Goal: Task Accomplishment & Management: Manage account settings

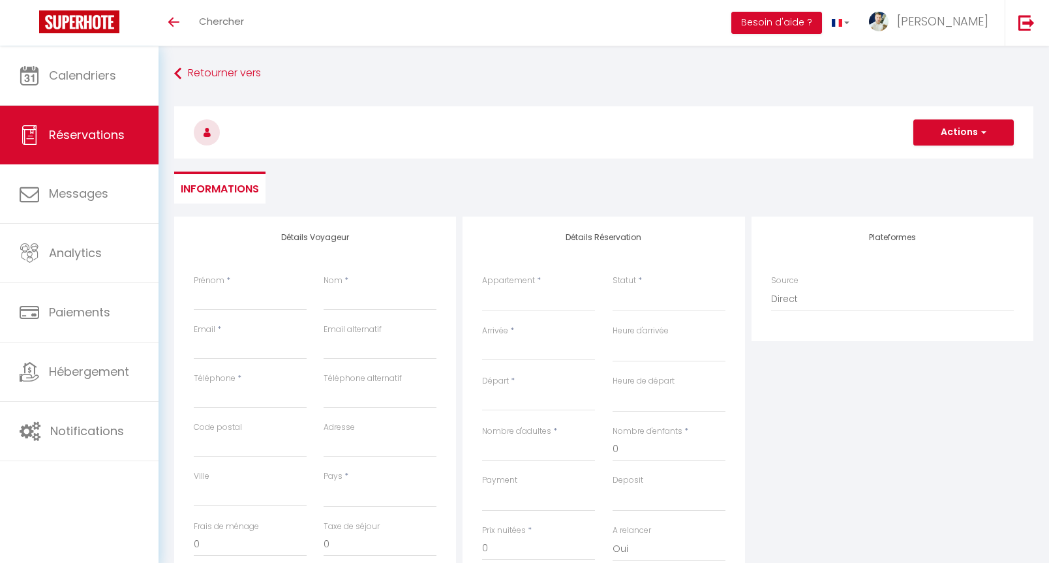
select select
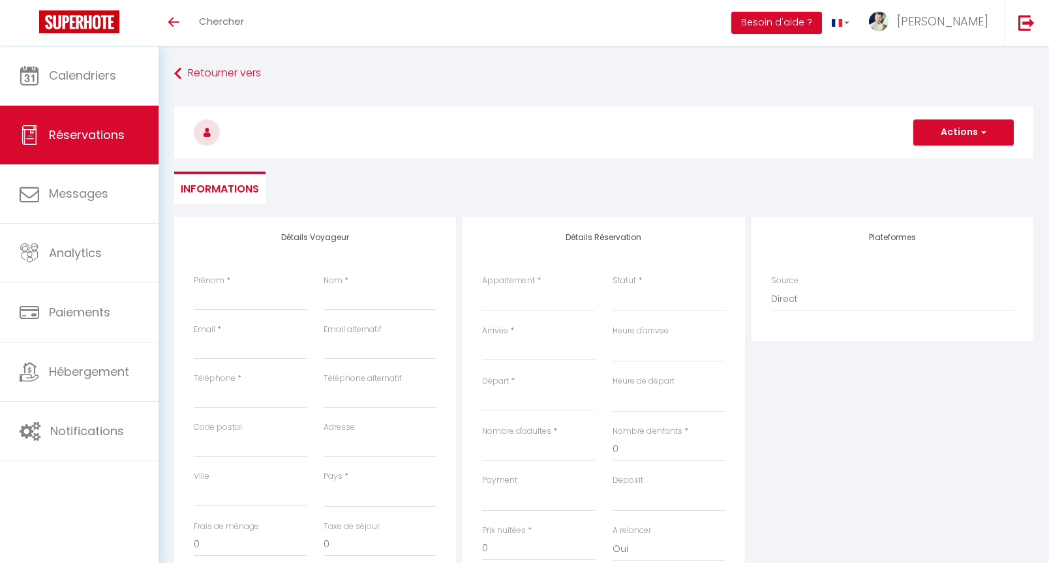
select select
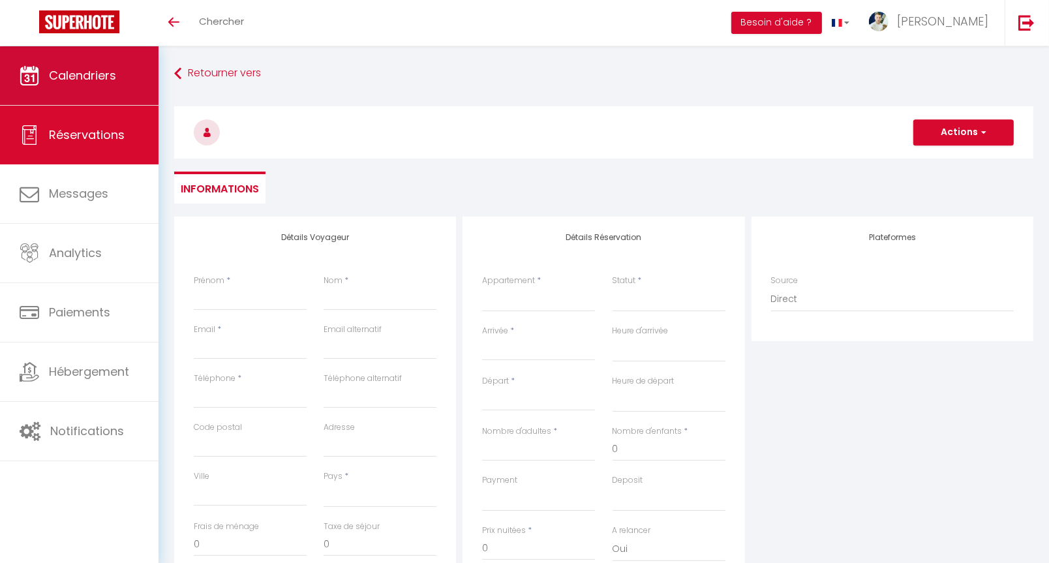
click at [129, 98] on link "Calendriers" at bounding box center [79, 75] width 158 height 59
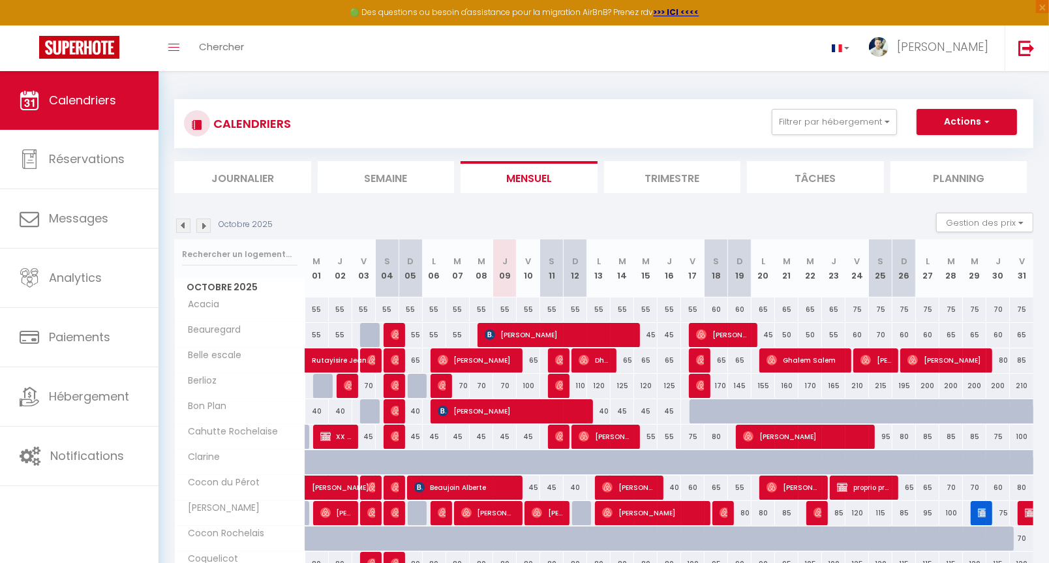
click at [975, 121] on button "Actions" at bounding box center [966, 122] width 100 height 26
click at [928, 153] on link "Nouvelle réservation" at bounding box center [952, 152] width 113 height 20
select select
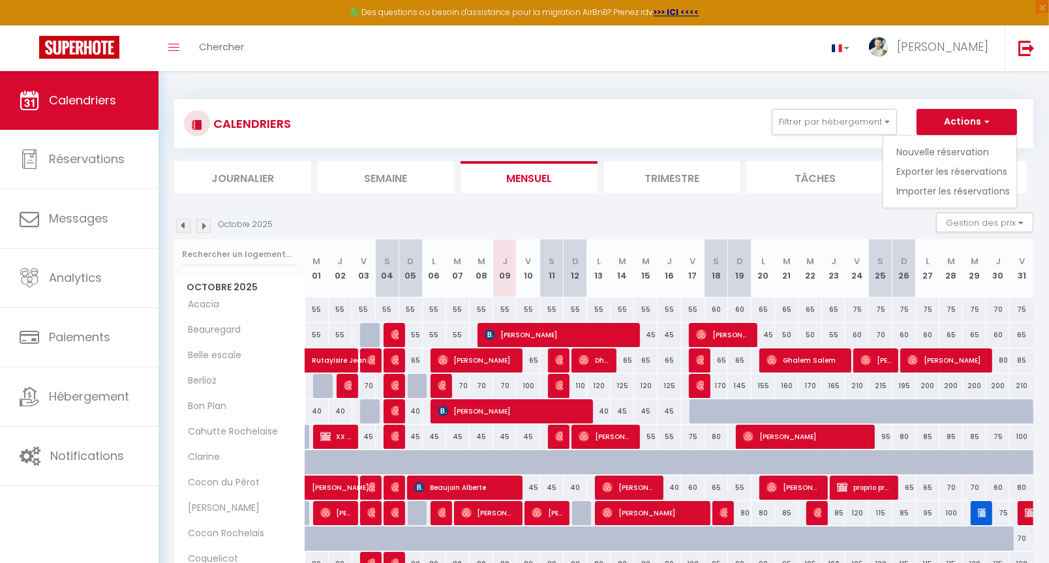
select select
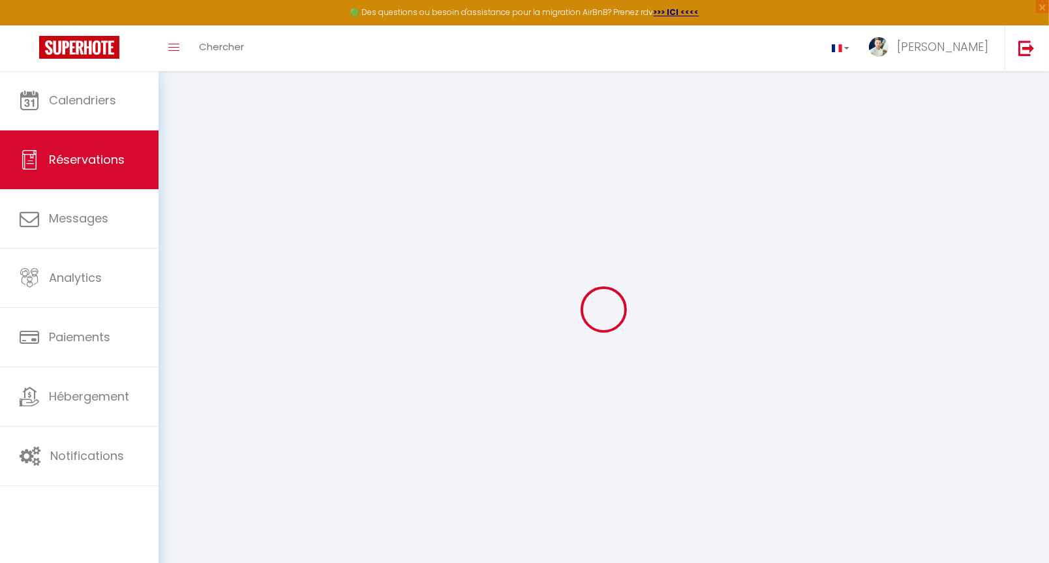
select select
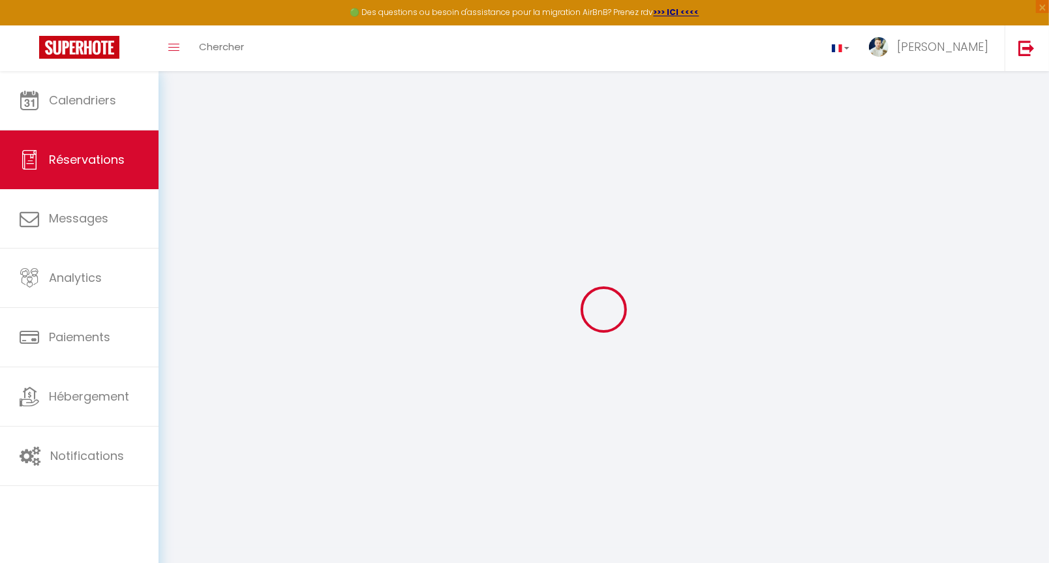
select select
checkbox input "false"
select select
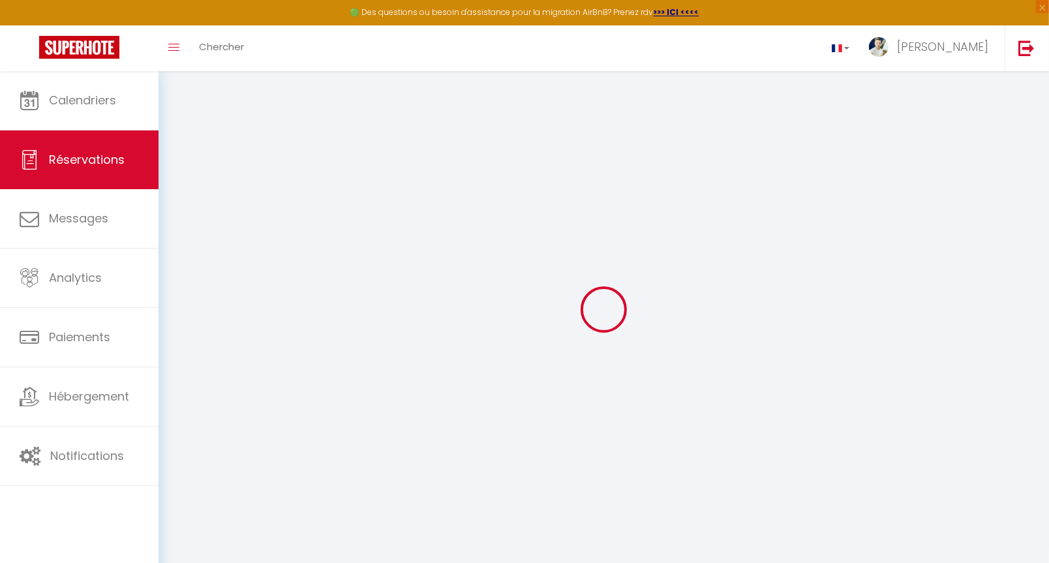
select select
checkbox input "false"
select select
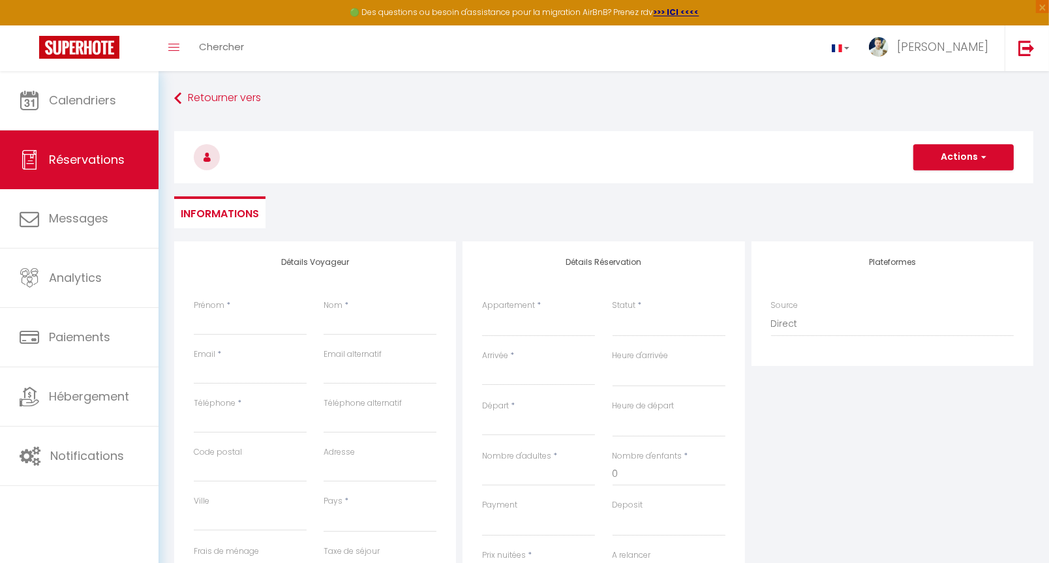
select select
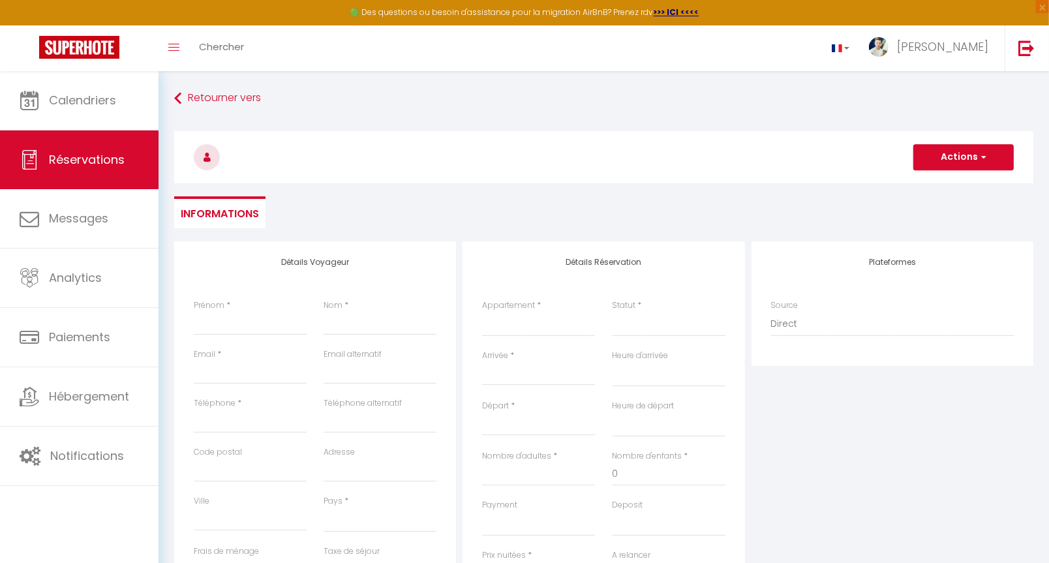
checkbox input "false"
select select
type input "p"
select select
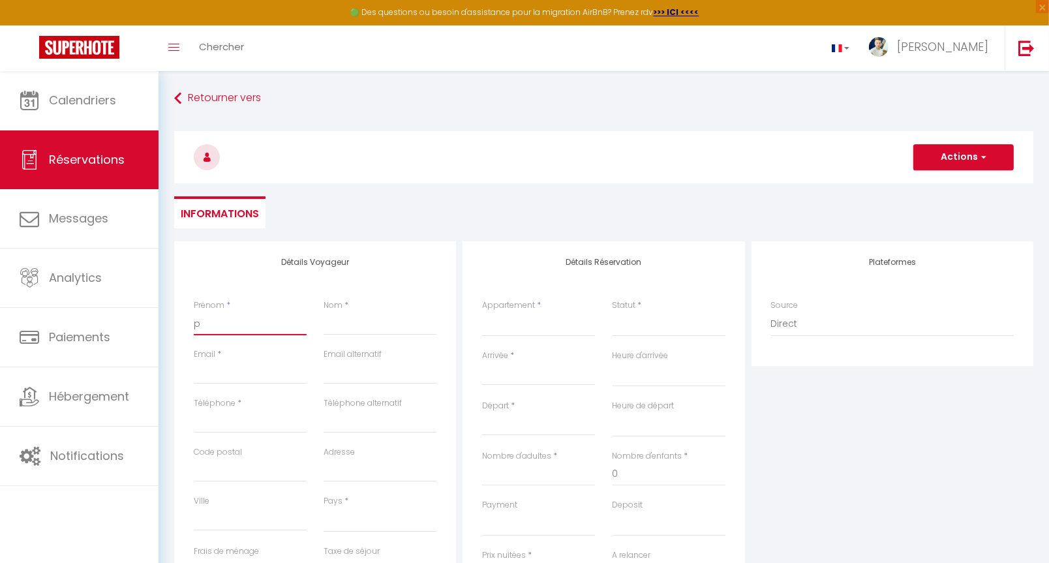
select select
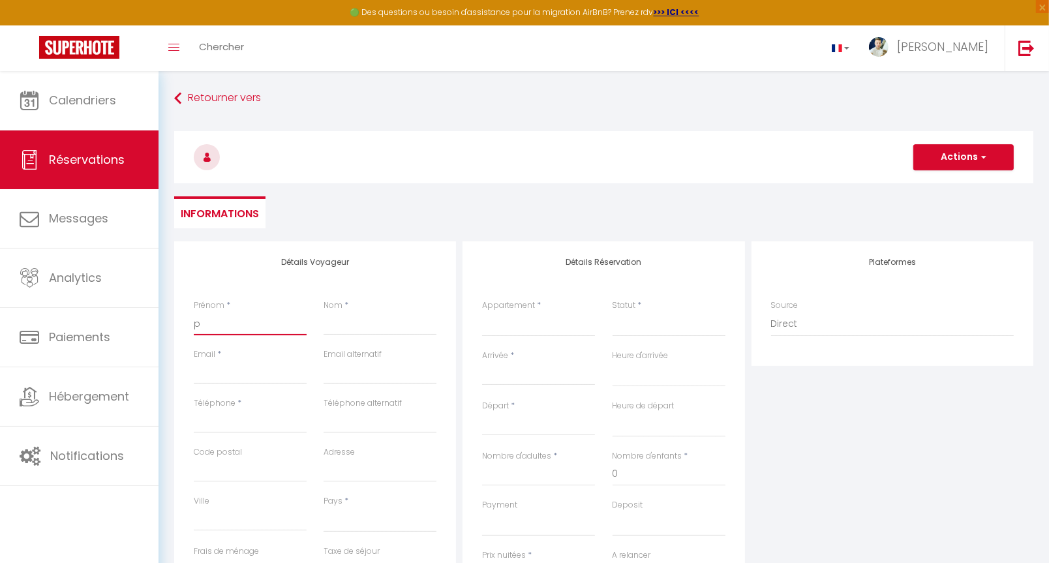
select select
checkbox input "false"
type input "pr"
select select
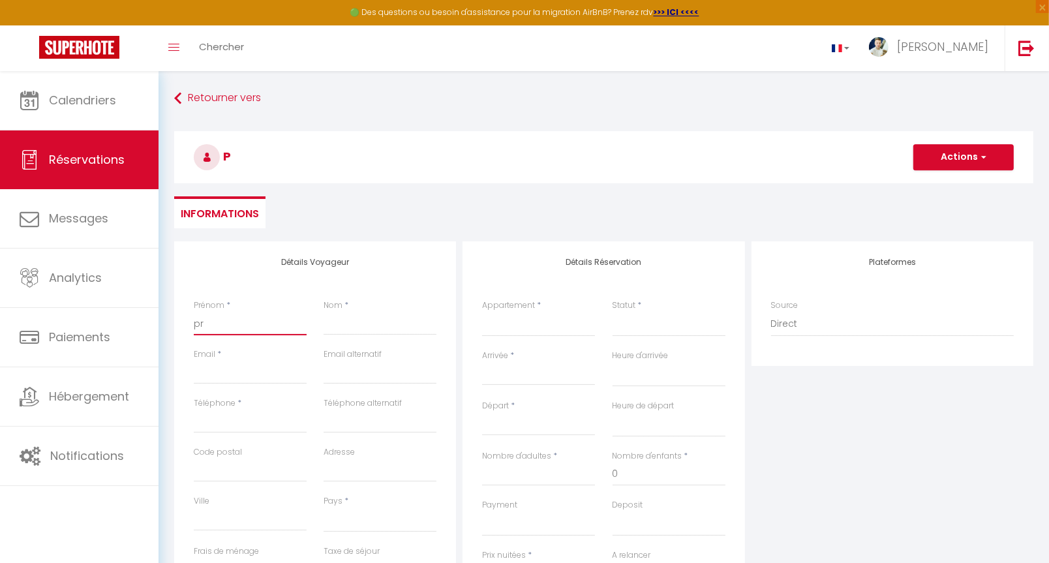
select select
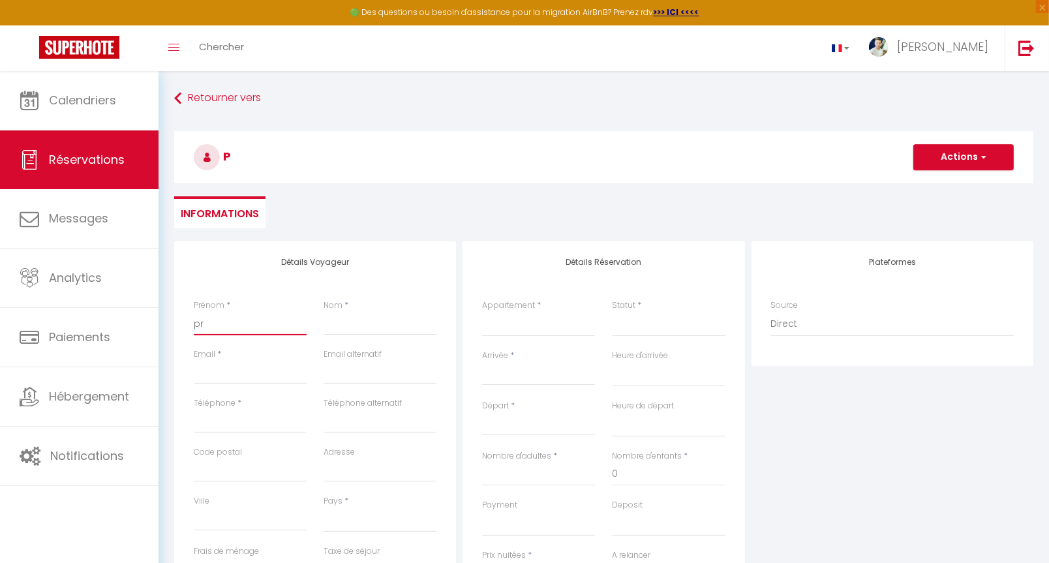
checkbox input "false"
type input "pro"
select select
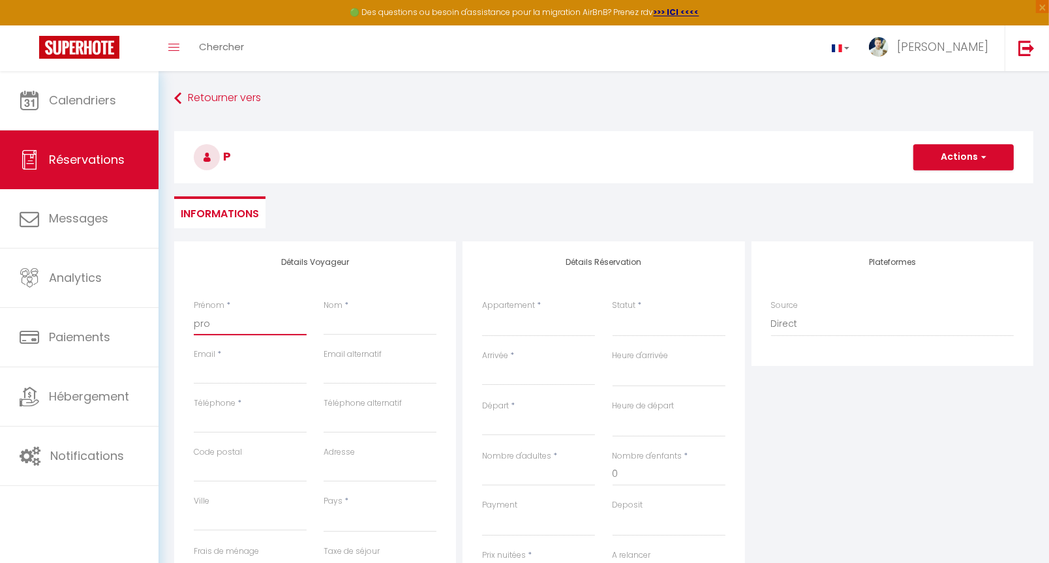
select select
checkbox input "false"
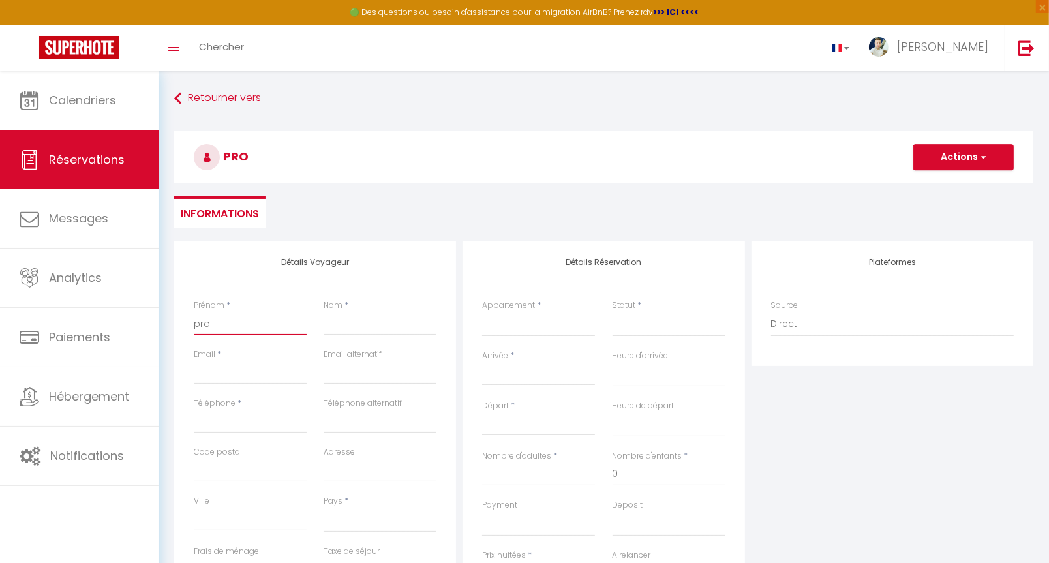
type input "prop"
select select
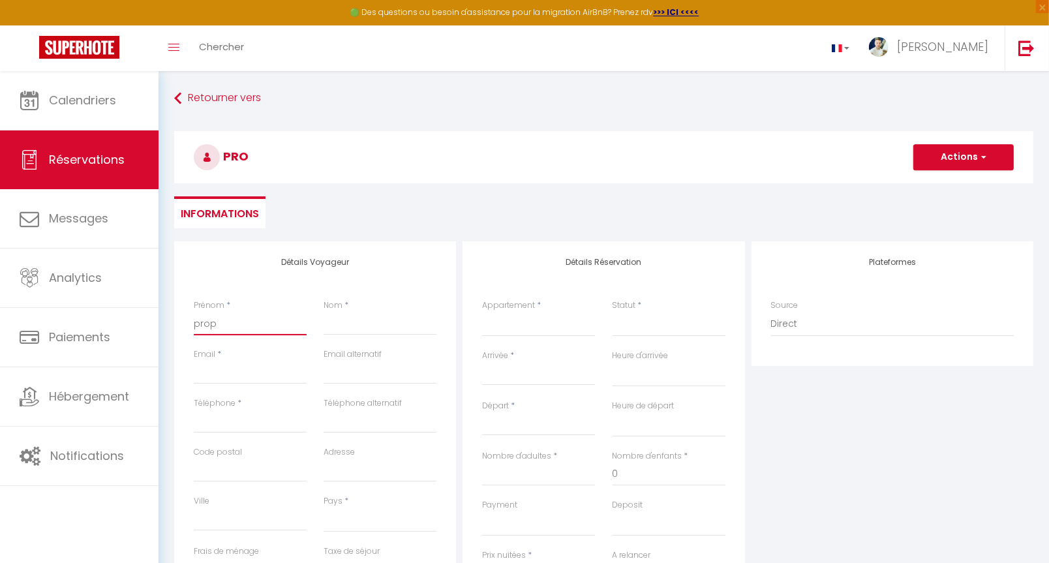
select select
checkbox input "false"
type input "propr"
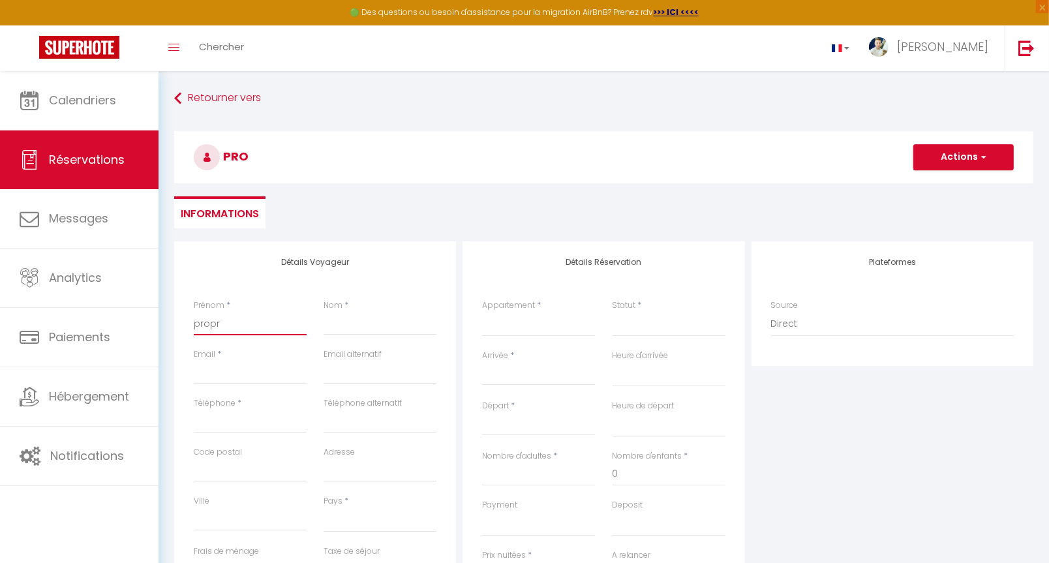
select select
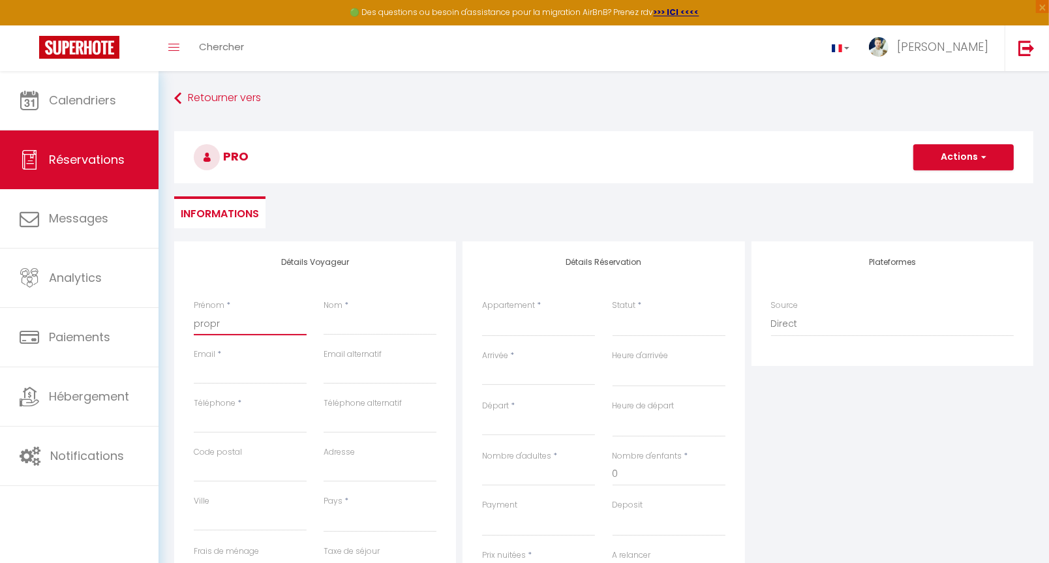
select select
checkbox input "false"
type input "propri"
select select
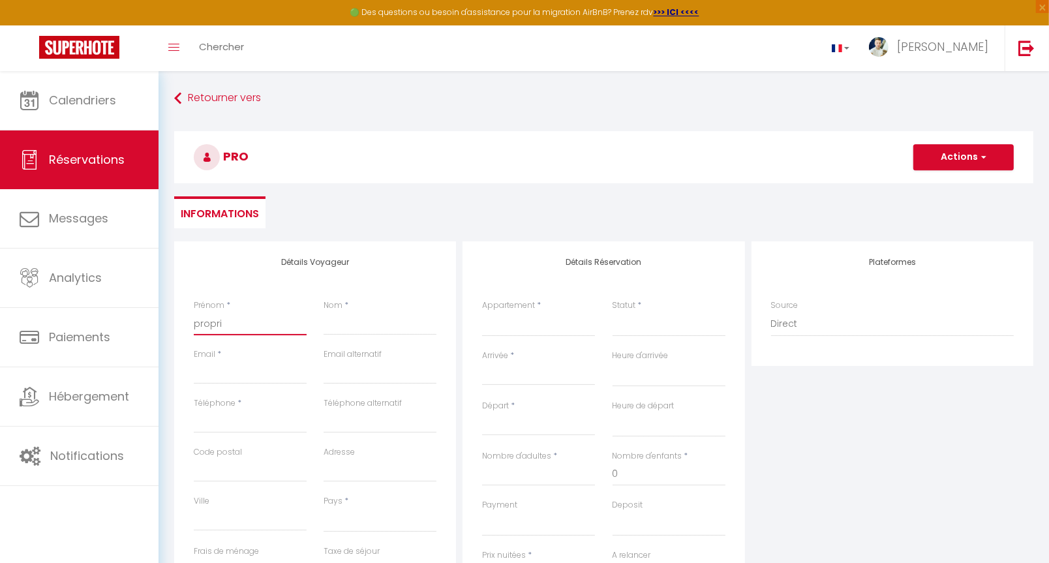
select select
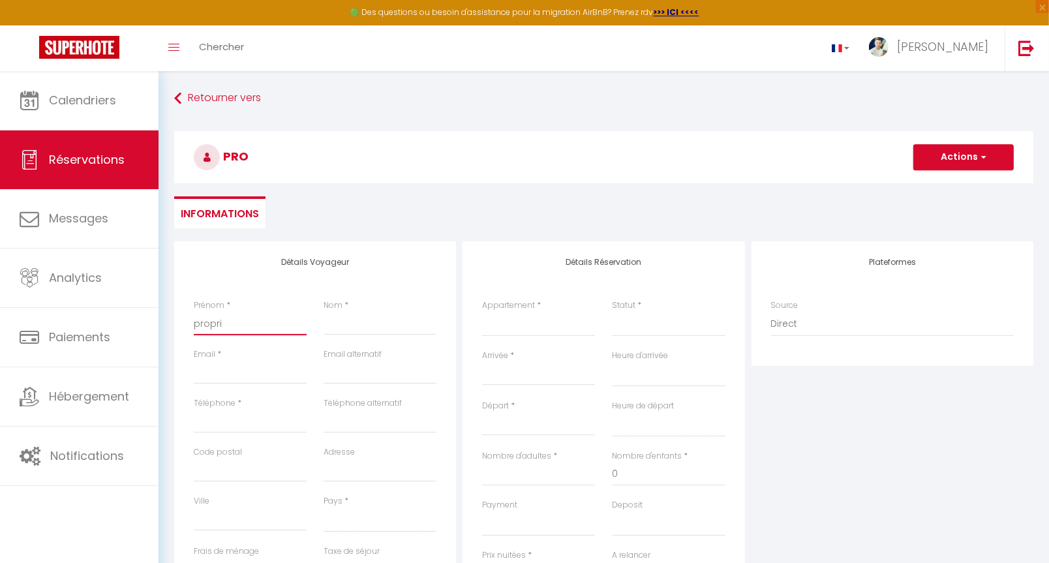
select select
checkbox input "false"
type input "proprio"
select select
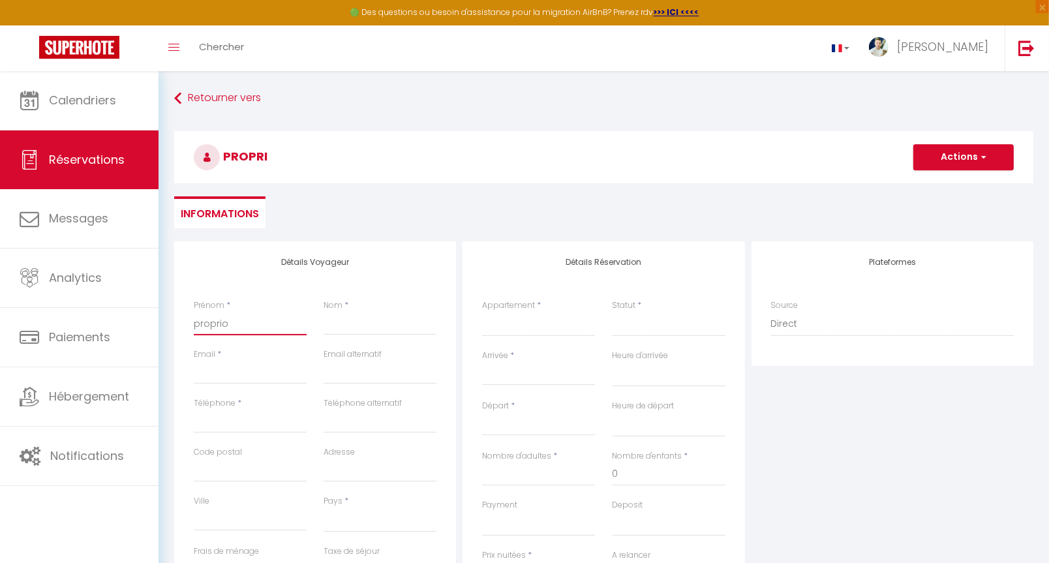
select select
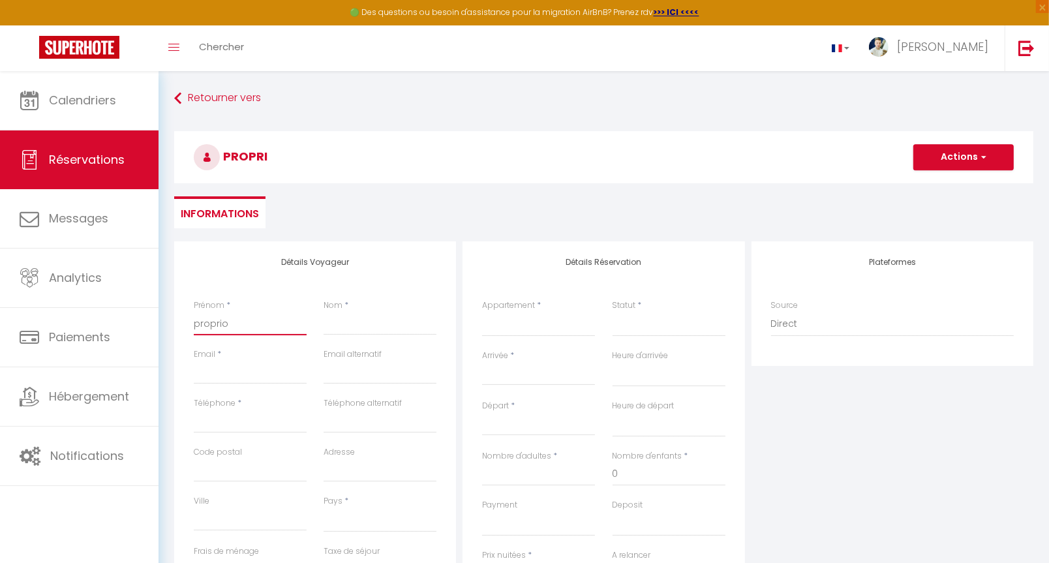
checkbox input "false"
type input "proprio"
select select
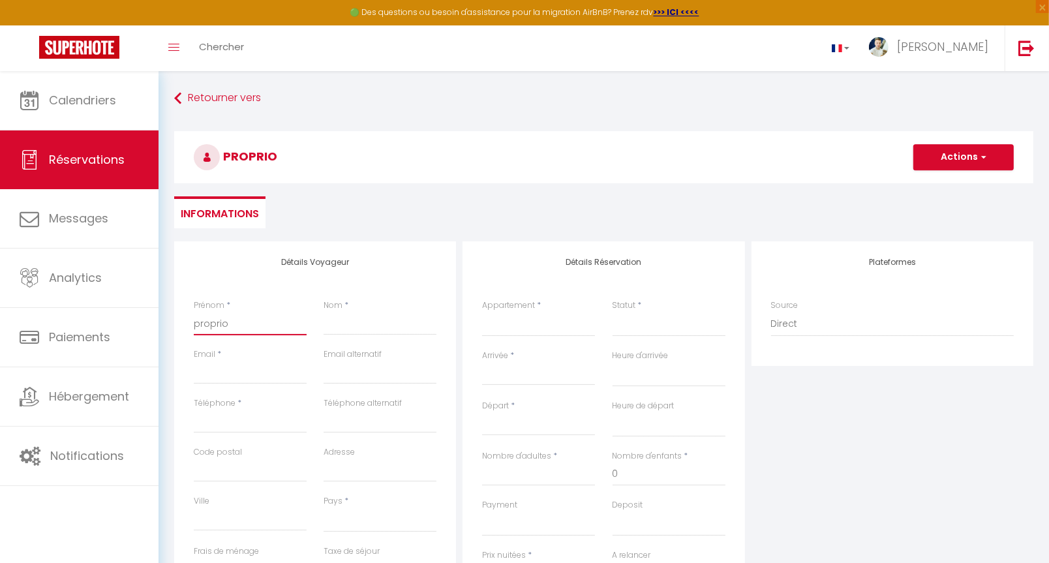
select select
checkbox input "false"
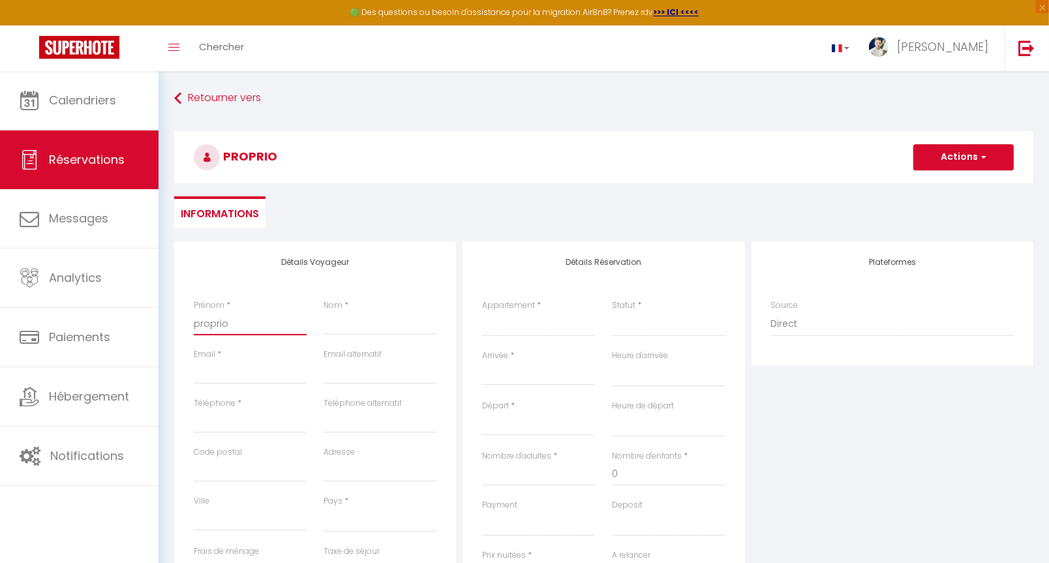
type input "proprio"
type input "p"
select select
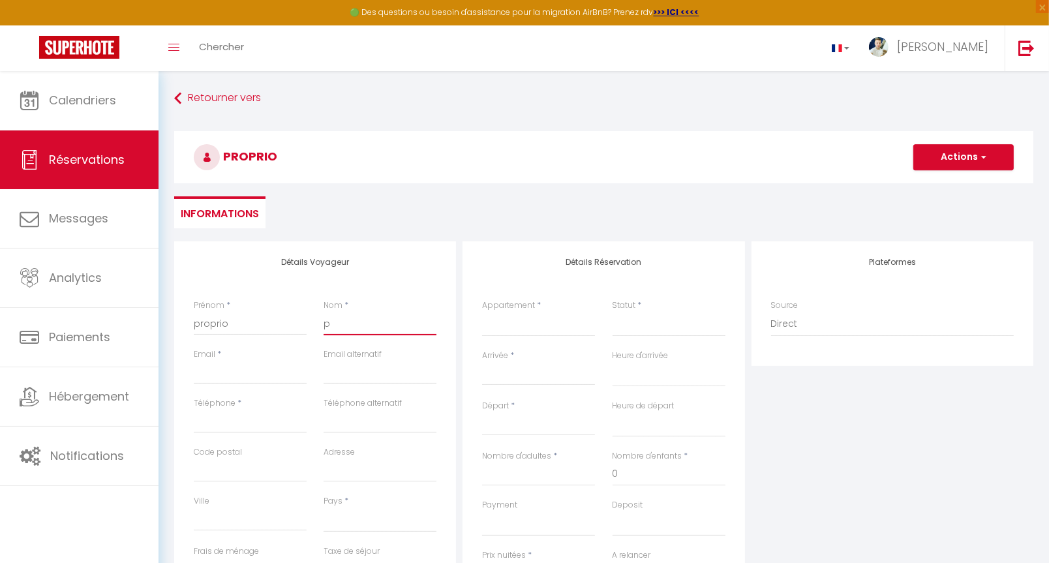
select select
checkbox input "false"
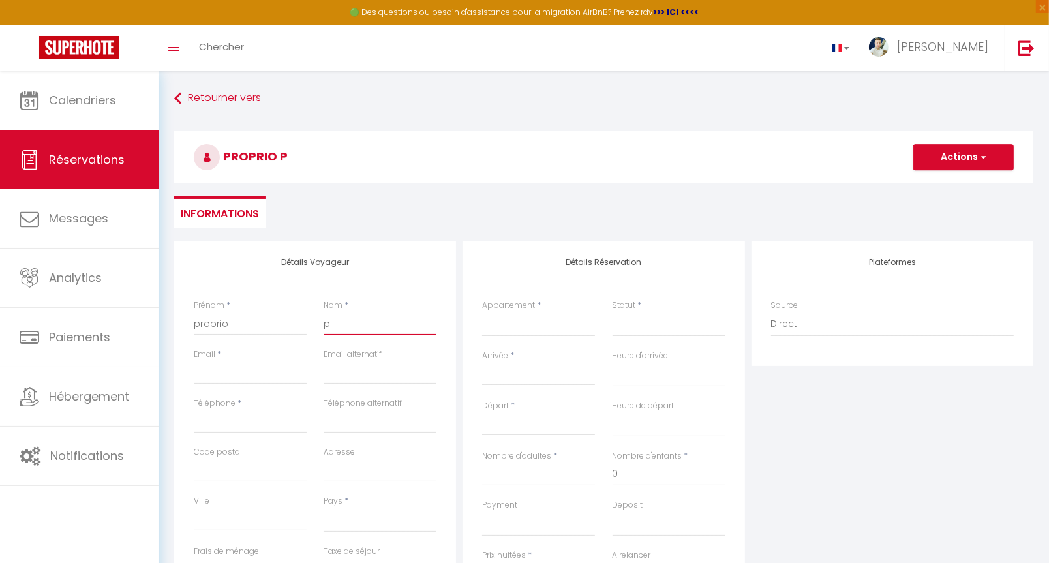
type input "pr"
select select
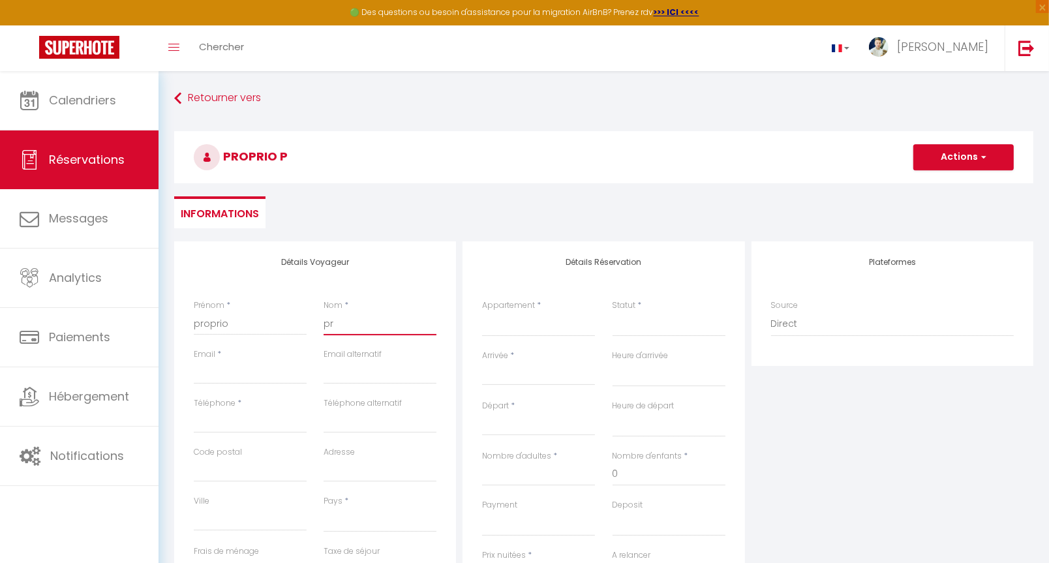
select select
checkbox input "false"
type input "pro"
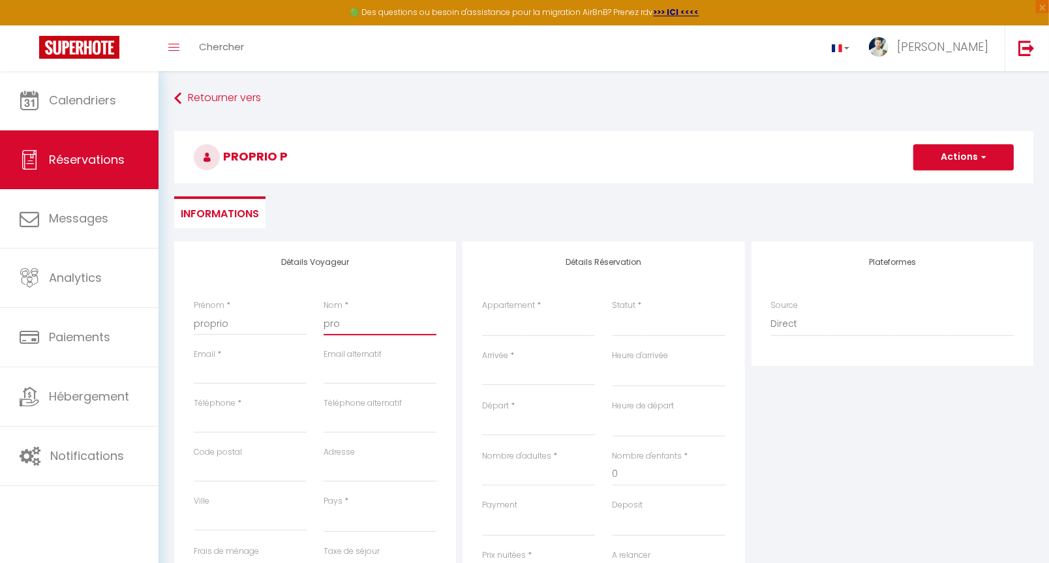
select select
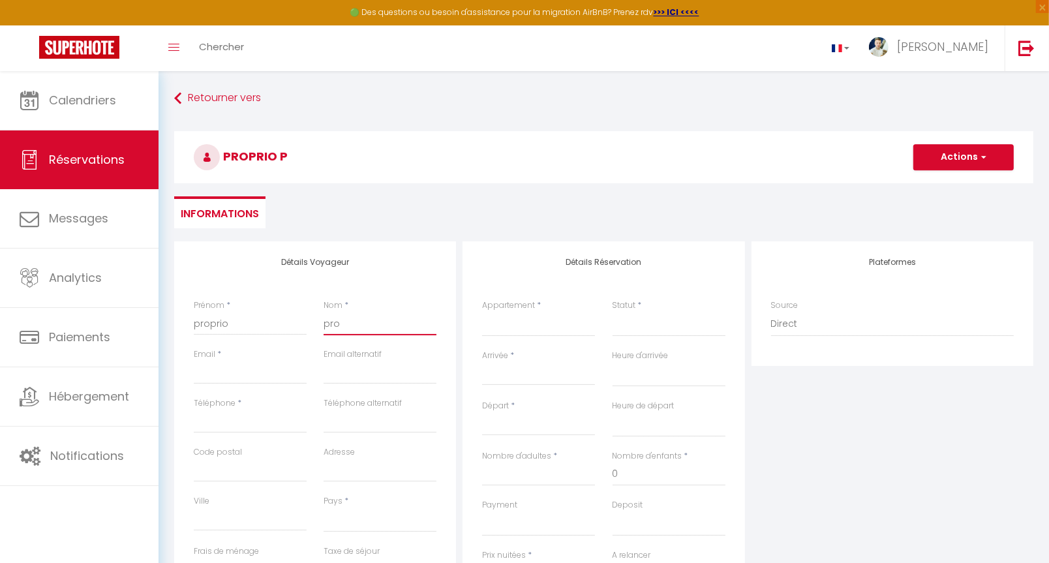
select select
checkbox input "false"
type input "prop"
select select
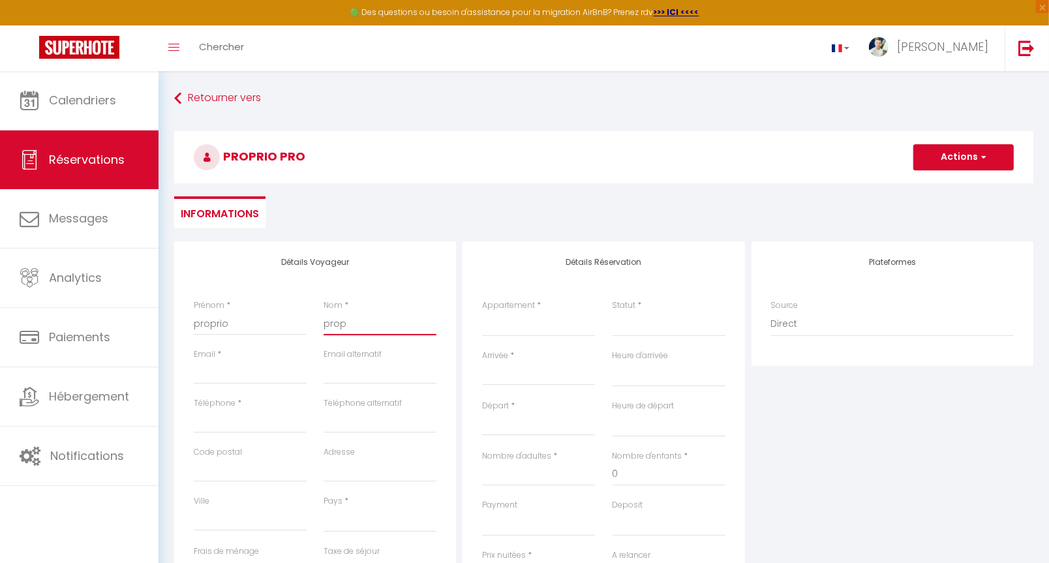
select select
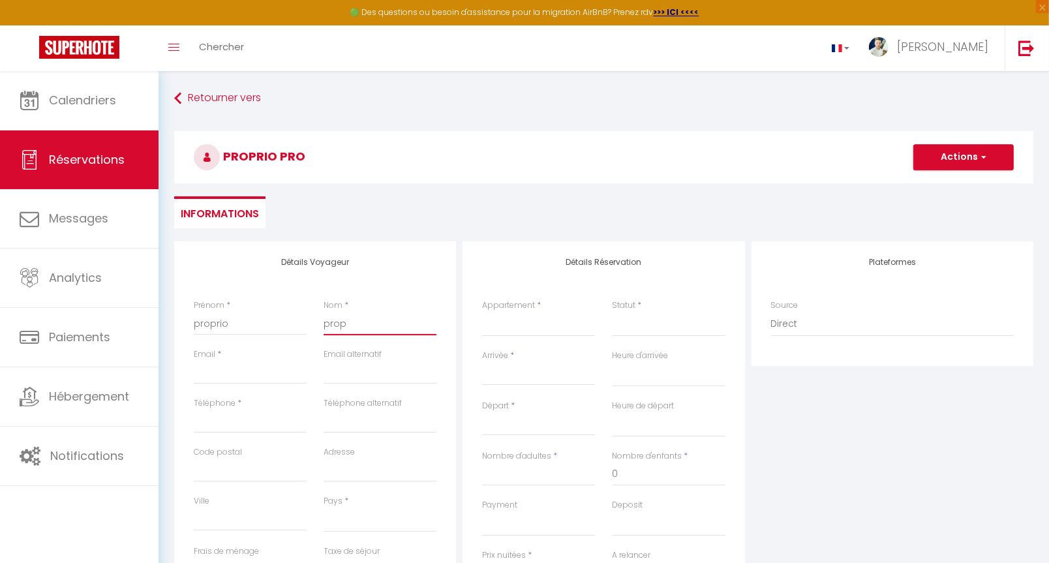
select select
checkbox input "false"
type input "propr"
select select
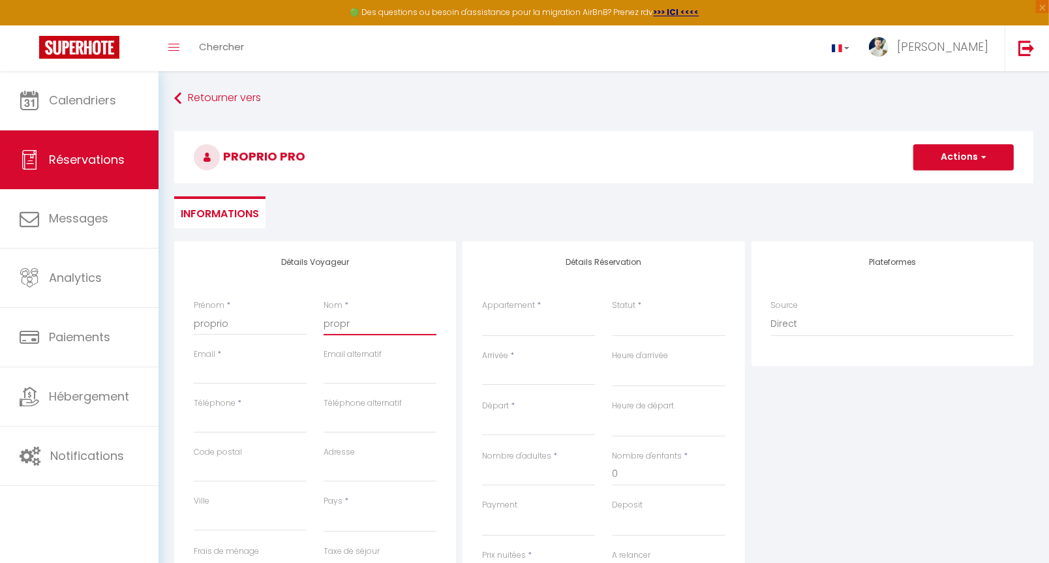
select select
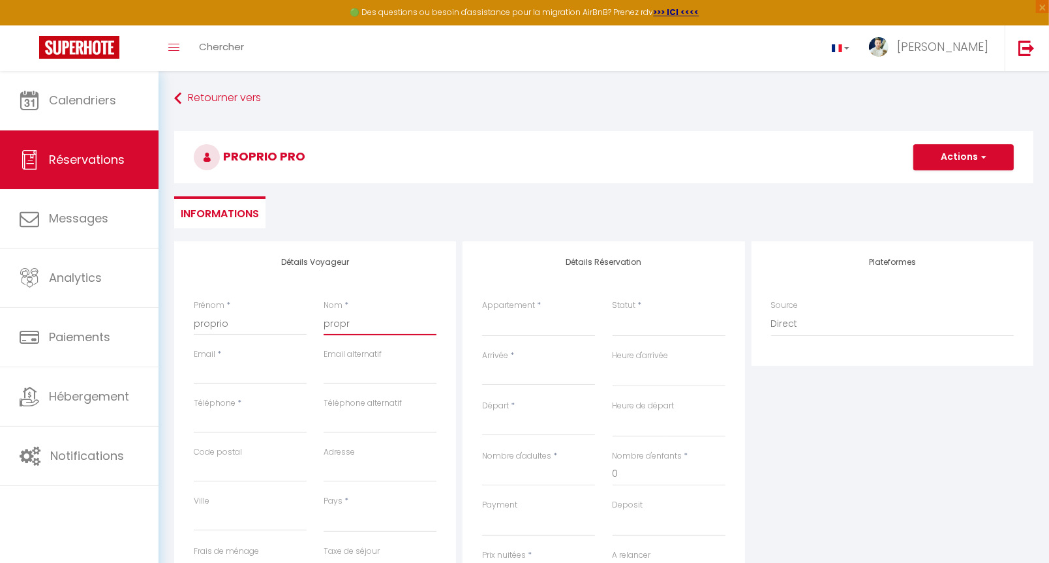
checkbox input "false"
type input "propri"
select select
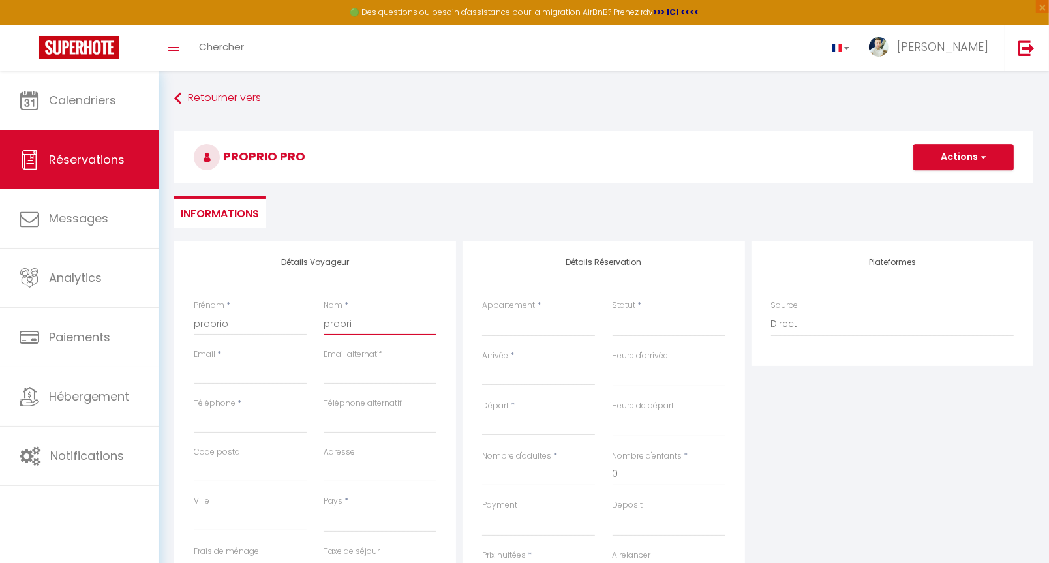
select select
checkbox input "false"
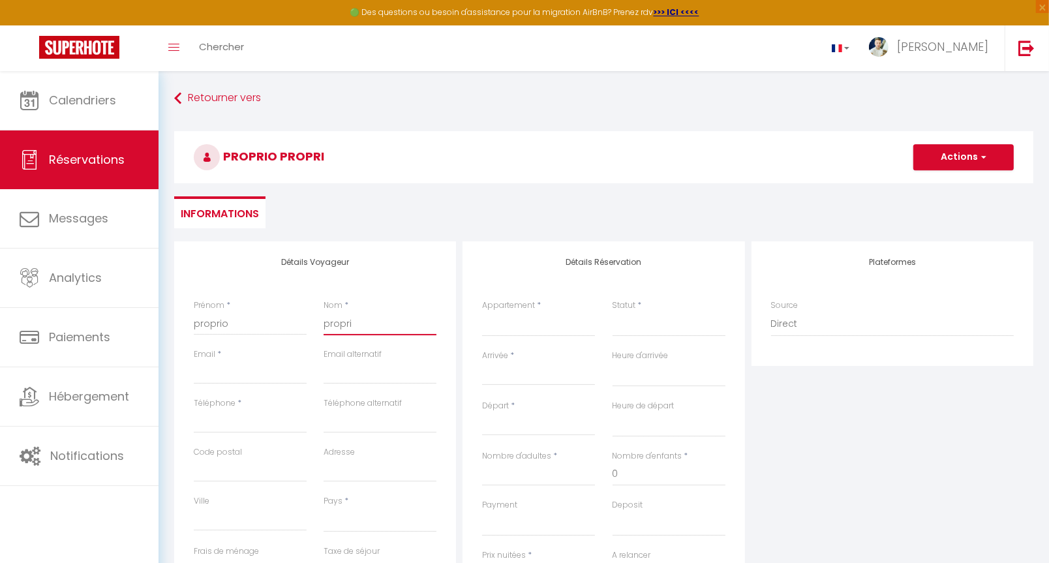
type input "proprio"
select select
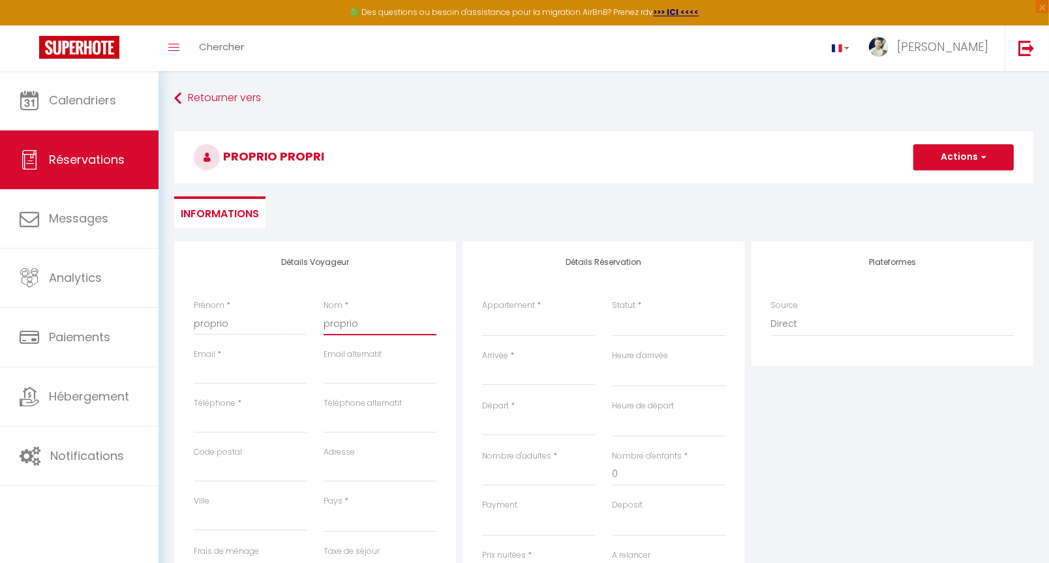
select select
checkbox input "false"
type input "proprio"
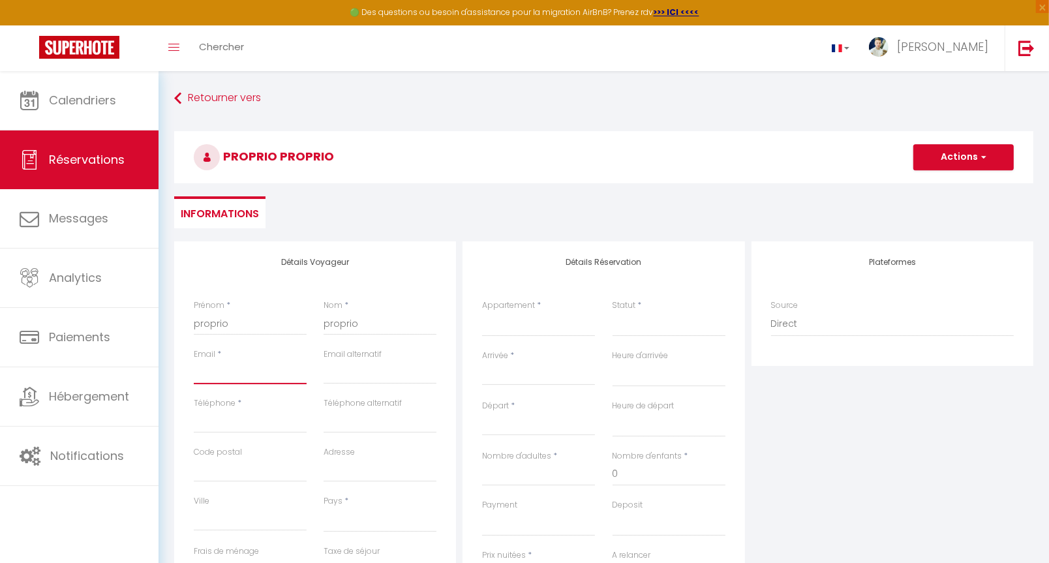
type input "p"
select select
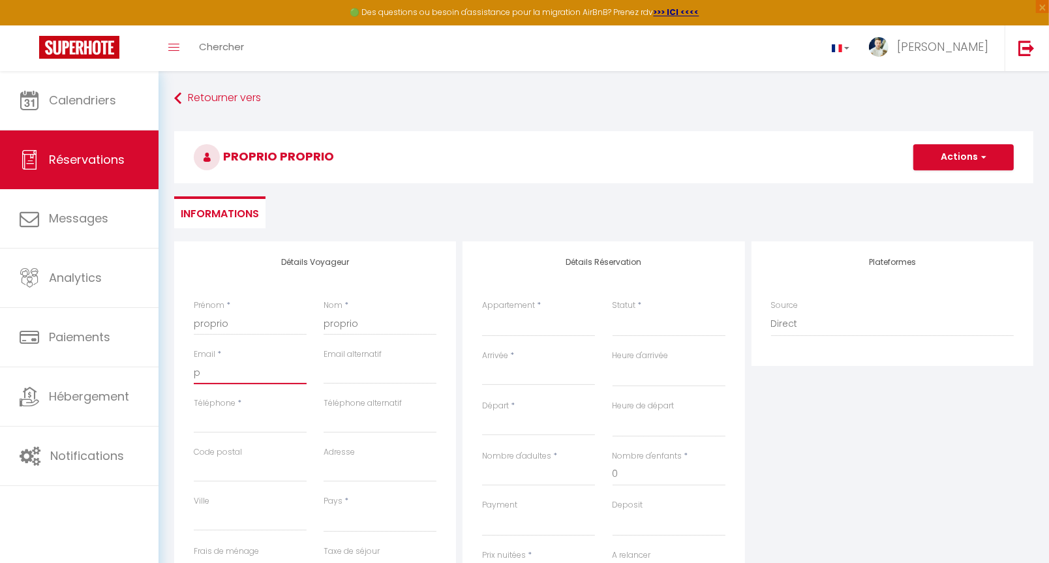
select select
checkbox input "false"
type input "pl"
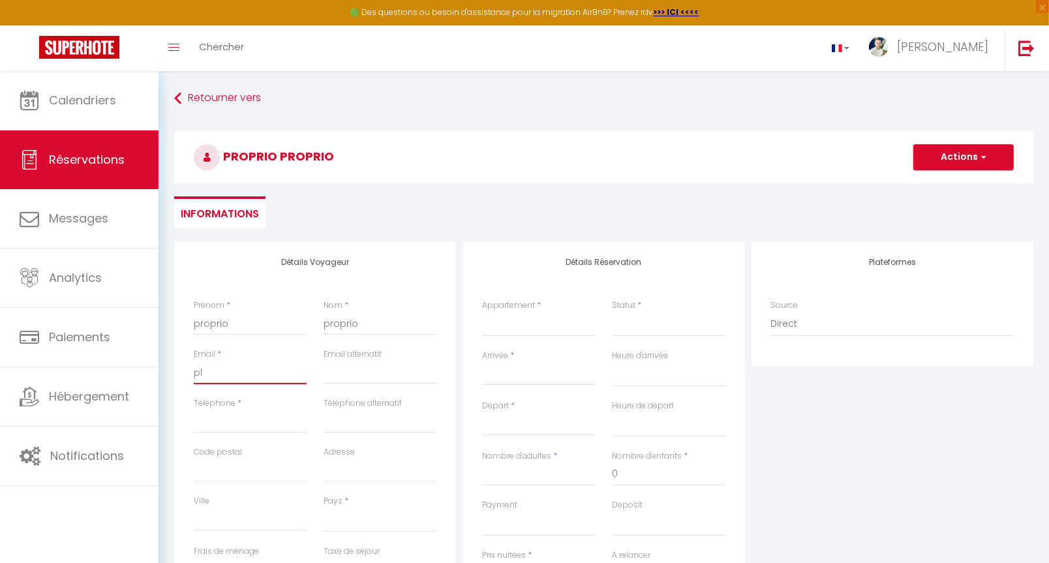
select select
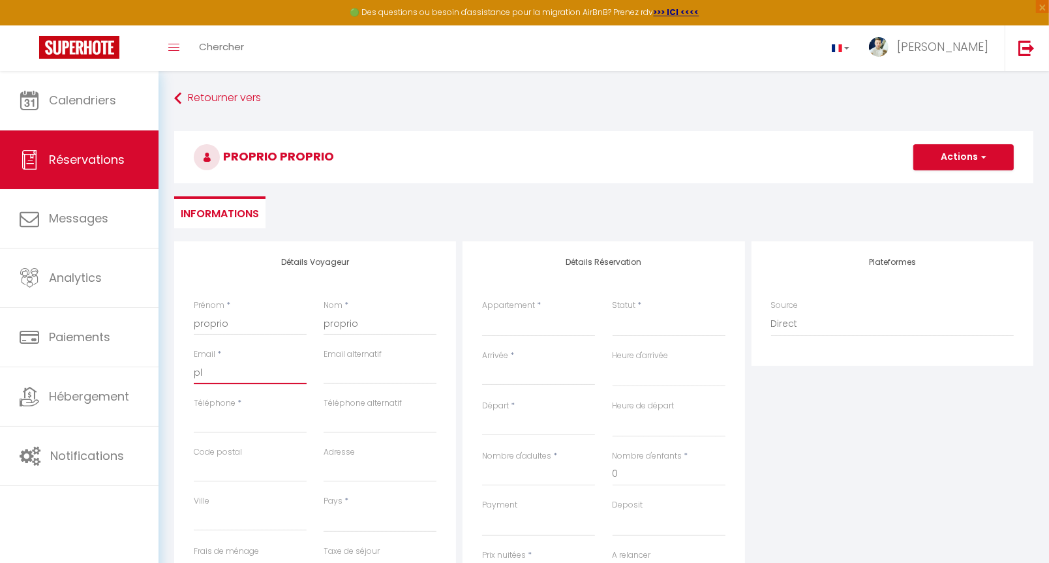
select select
checkbox input "false"
type input "pla"
select select
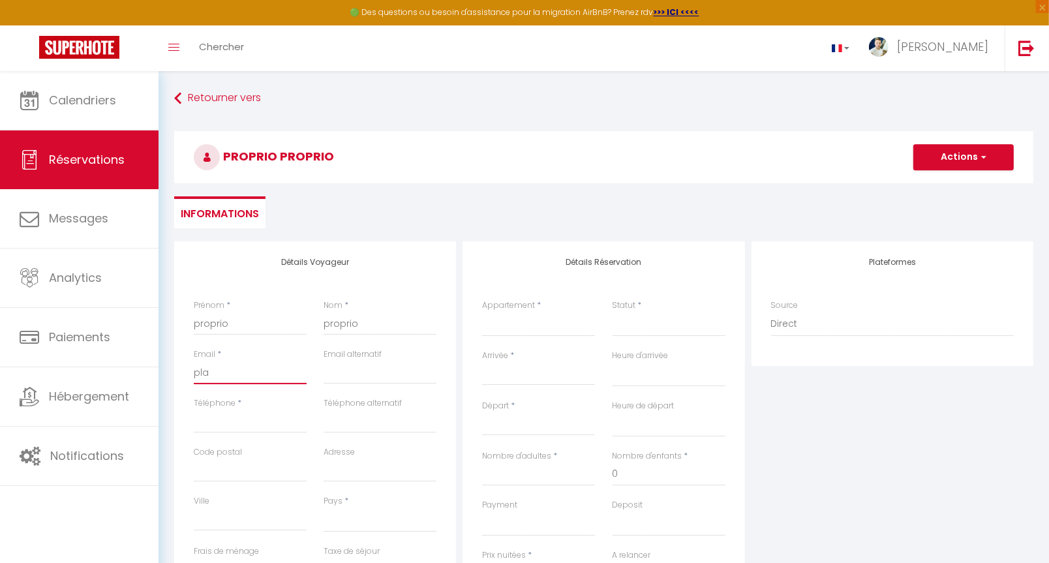
select select
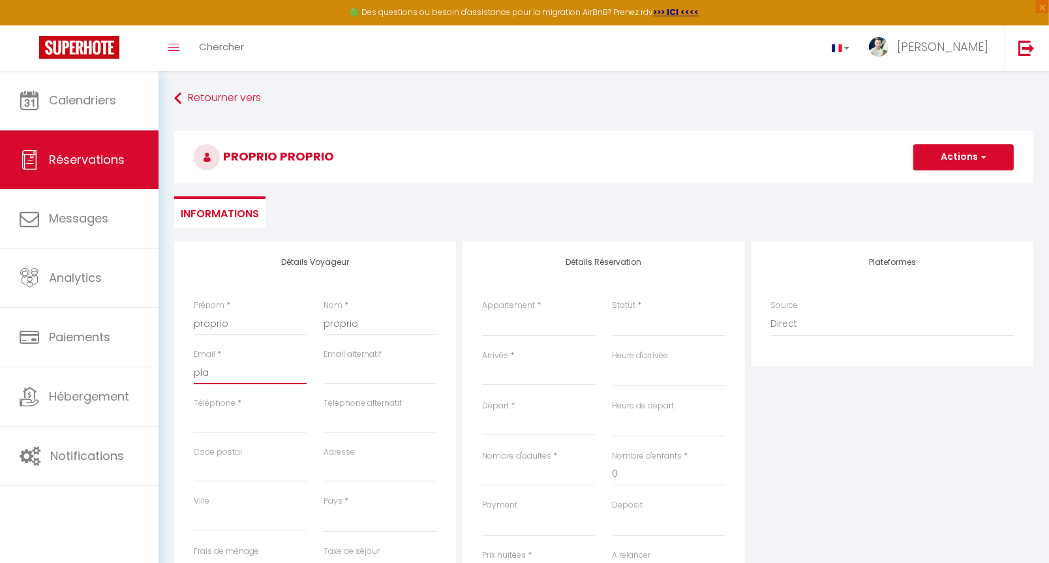
select select
checkbox input "false"
type input "plat"
select select
click at [531, 305] on label "Appartement" at bounding box center [508, 305] width 53 height 12
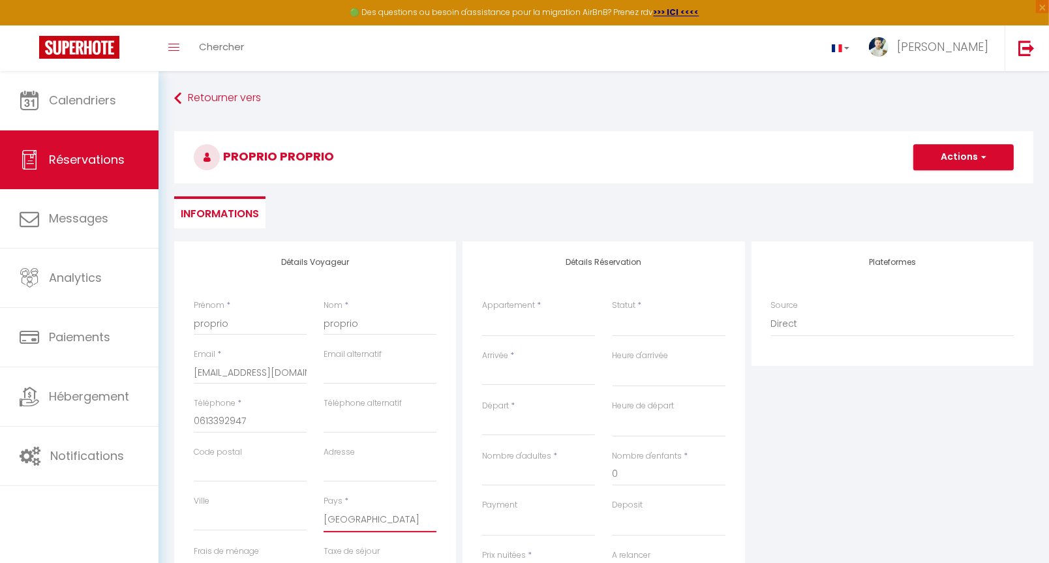
click at [531, 312] on select "Refuge Savoyard Cahutte Rochelaise Saint Nico Matelot Saint Nico Capitaine Sain…" at bounding box center [538, 324] width 113 height 25
click at [653, 301] on div "Statut * Confirmé Non Confirmé Annulé Annulé par le voyageur No Show Request" at bounding box center [668, 317] width 113 height 37
drag, startPoint x: 481, startPoint y: 394, endPoint x: 484, endPoint y: 385, distance: 10.3
click at [481, 394] on div "Arrivée * < Oct 2025 > Dim Lun Mar Mer Jeu Ven Sam 1 2 3 4 5 6 7 8 9 10 11 12 1…" at bounding box center [538, 375] width 130 height 50
click at [488, 376] on input "Arrivée" at bounding box center [538, 374] width 113 height 17
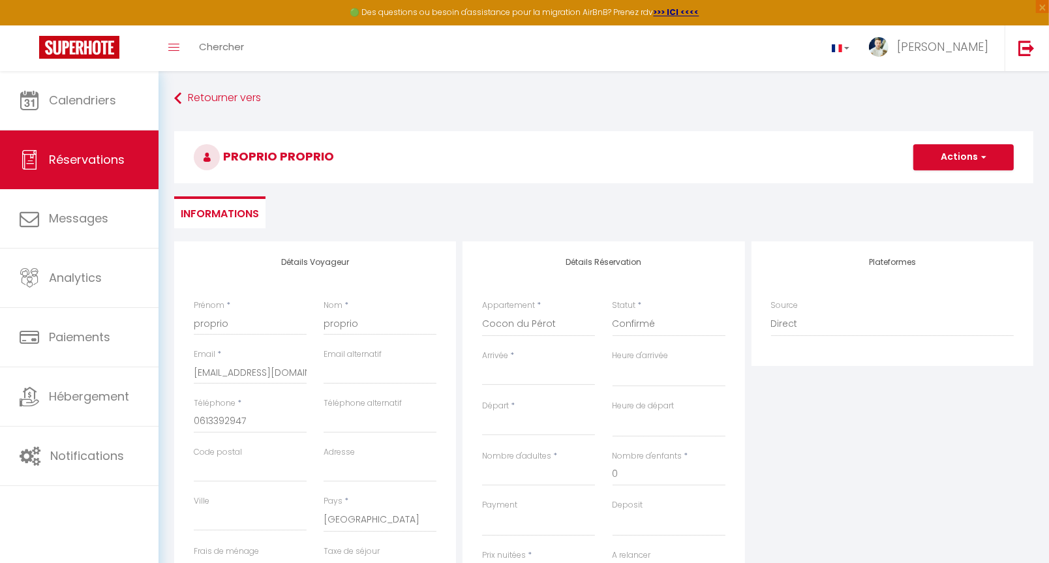
click at [503, 384] on div "Arrivée * < Oct 2025 > Dim Lun Mar Mer Jeu Ven Sam 1 2 3 4 5 6 7 8 9 10 11 12 1…" at bounding box center [538, 375] width 130 height 50
click at [520, 367] on input "Arrivée" at bounding box center [538, 374] width 113 height 17
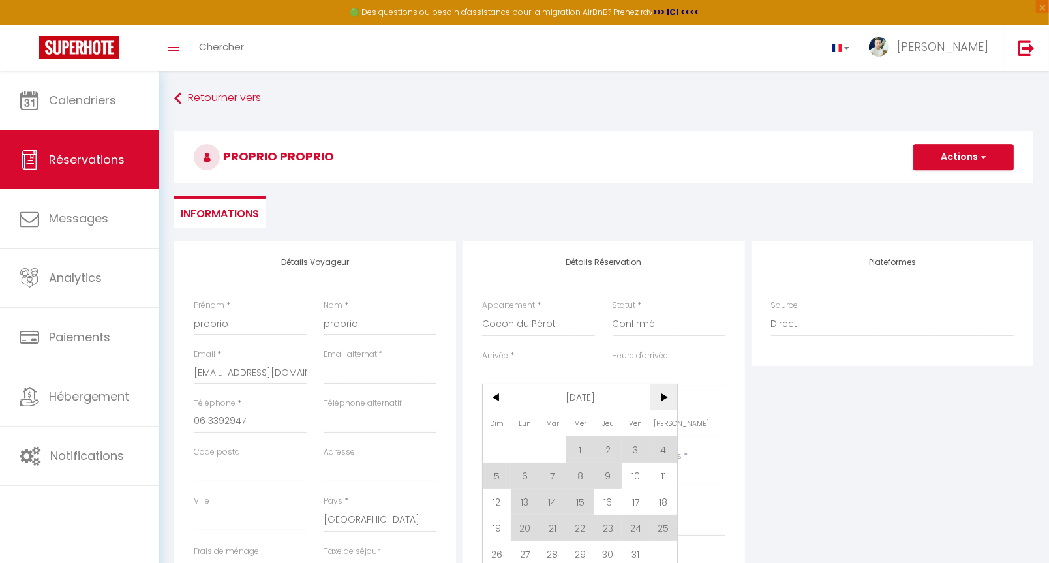
click at [662, 398] on span ">" at bounding box center [663, 397] width 28 height 26
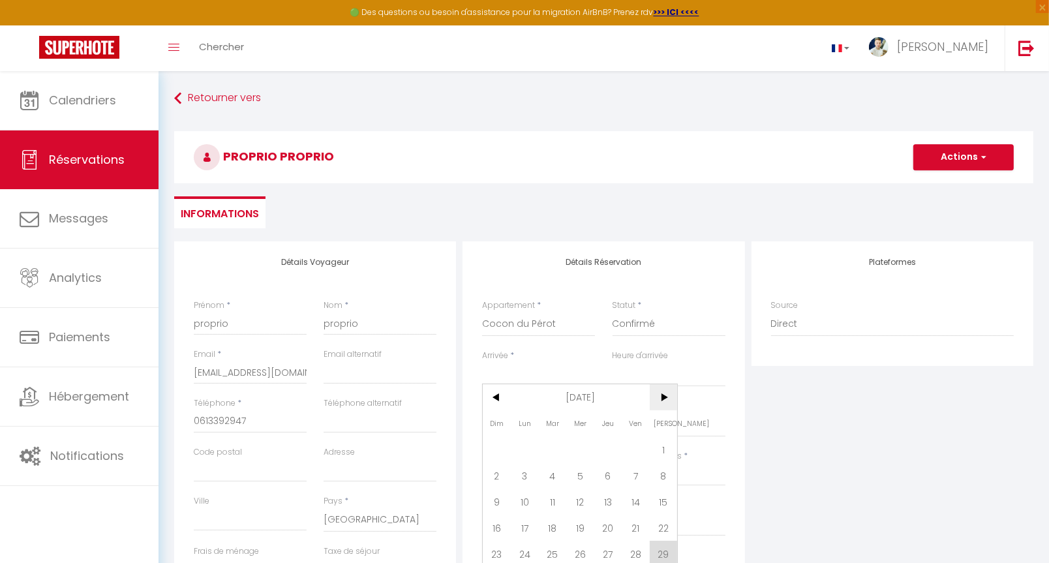
click at [662, 398] on span ">" at bounding box center [663, 397] width 28 height 26
click at [637, 483] on span "12" at bounding box center [635, 475] width 28 height 26
click at [513, 417] on input "Sam 13 Décembre 2025" at bounding box center [538, 425] width 113 height 17
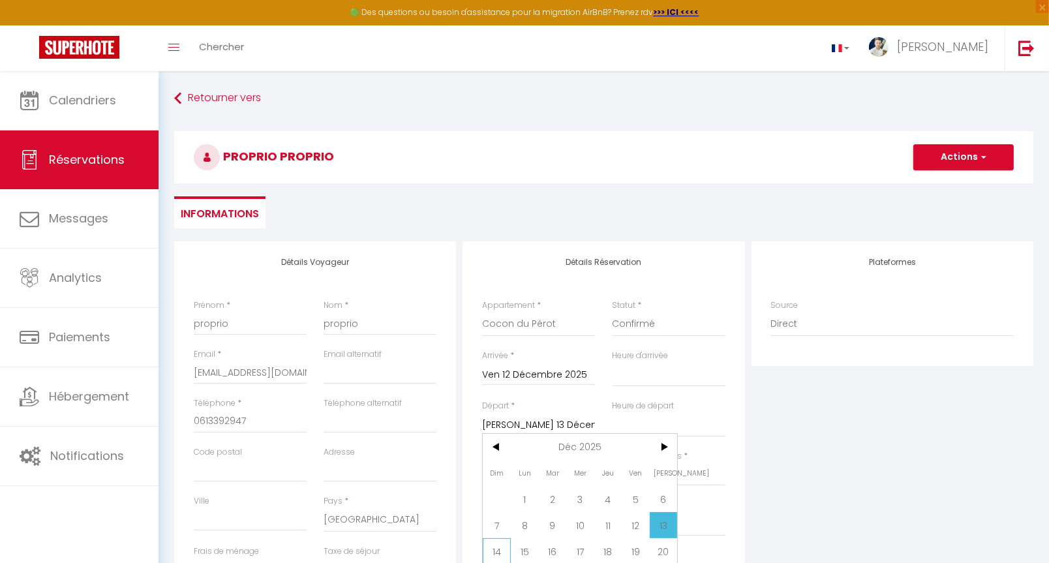
click at [495, 549] on span "14" at bounding box center [497, 551] width 28 height 26
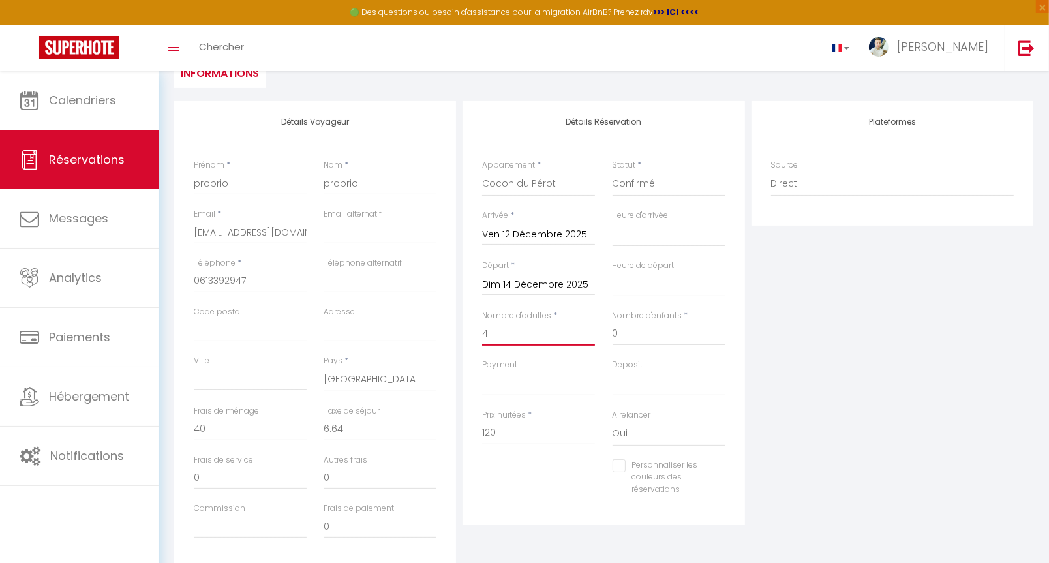
scroll to position [168, 0]
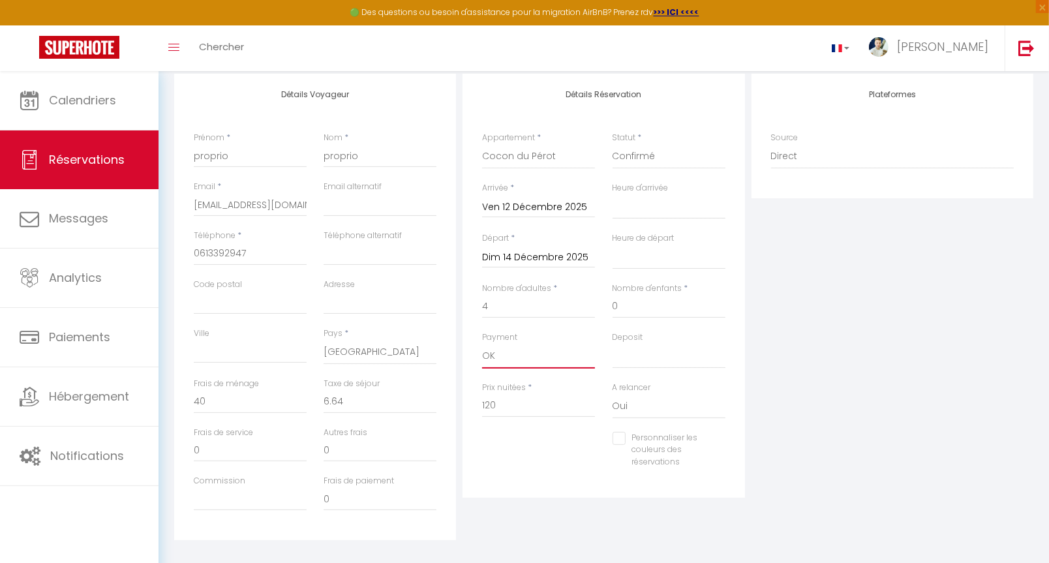
click at [505, 406] on input "120" at bounding box center [538, 405] width 113 height 23
click at [251, 398] on input "0" at bounding box center [250, 401] width 113 height 23
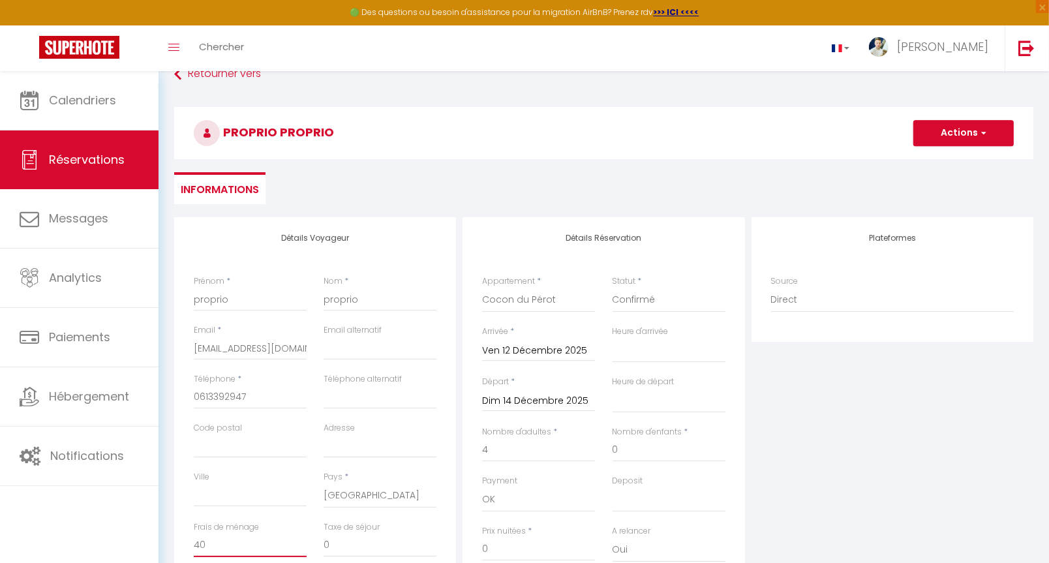
scroll to position [0, 0]
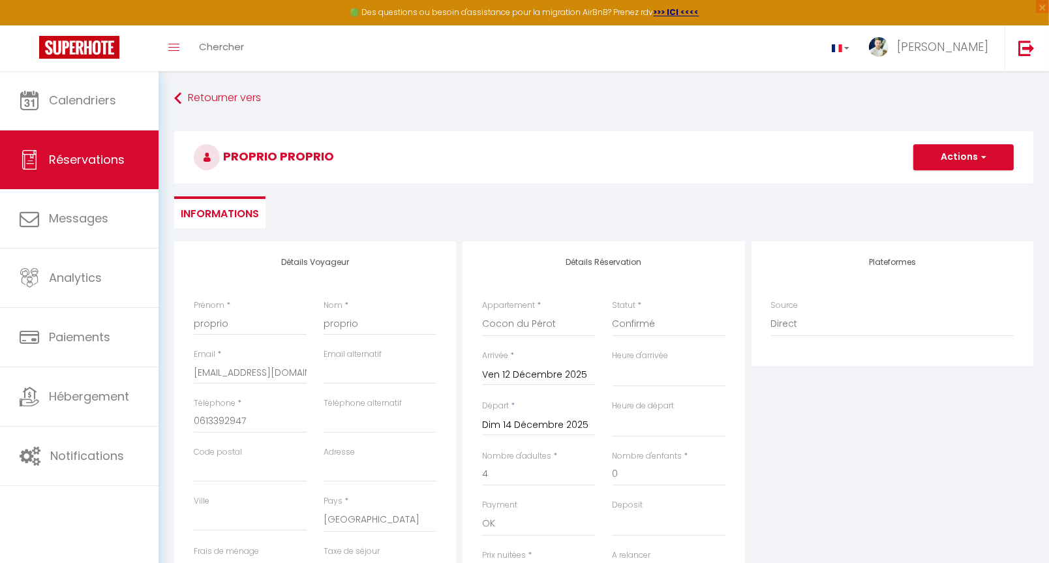
click at [979, 159] on span "button" at bounding box center [981, 157] width 8 height 12
click at [942, 190] on link "Enregistrer" at bounding box center [950, 185] width 103 height 17
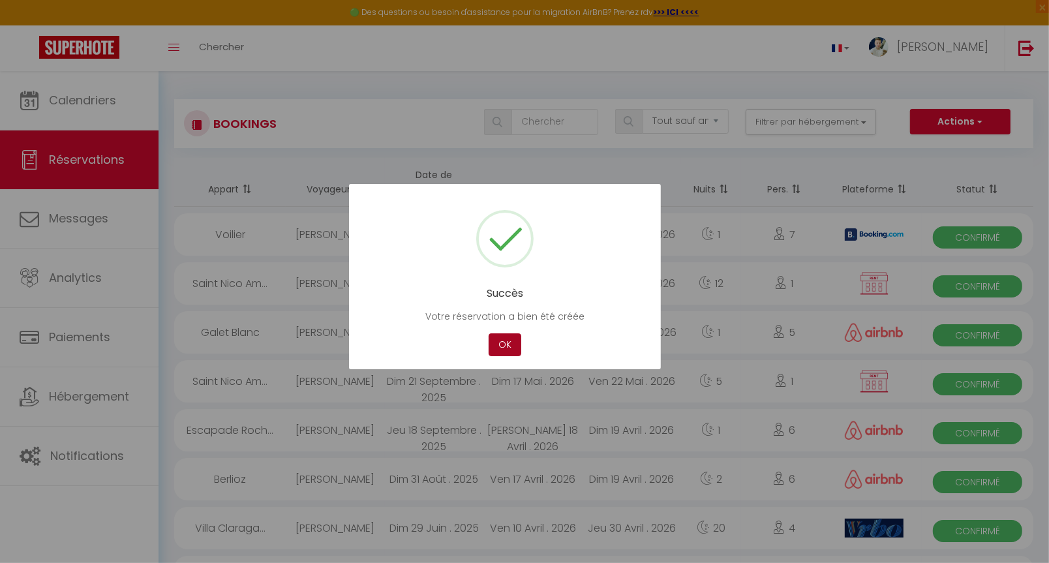
click at [515, 338] on button "OK" at bounding box center [504, 344] width 33 height 23
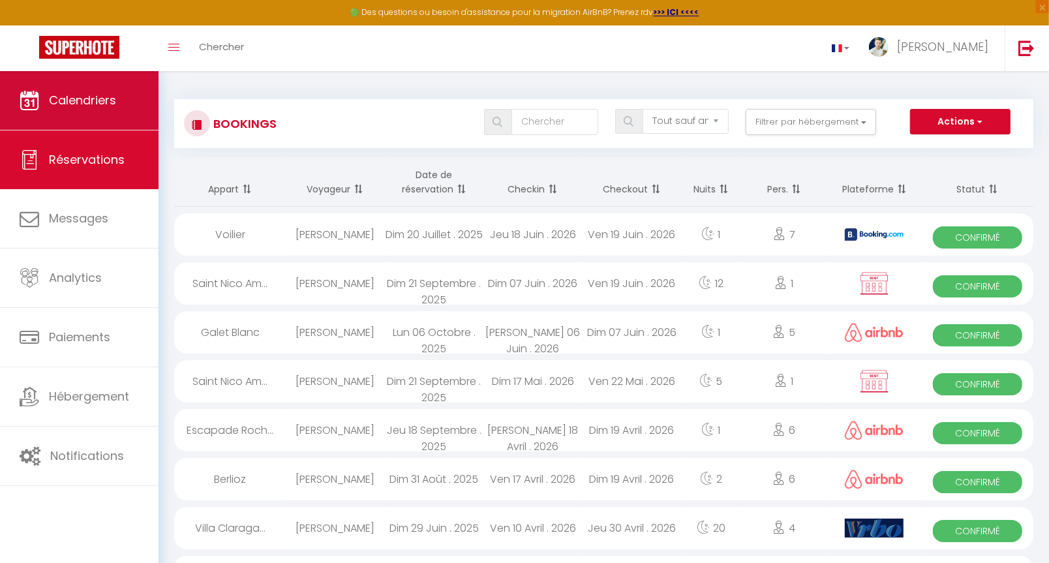
click at [80, 93] on span "Calendriers" at bounding box center [82, 100] width 67 height 16
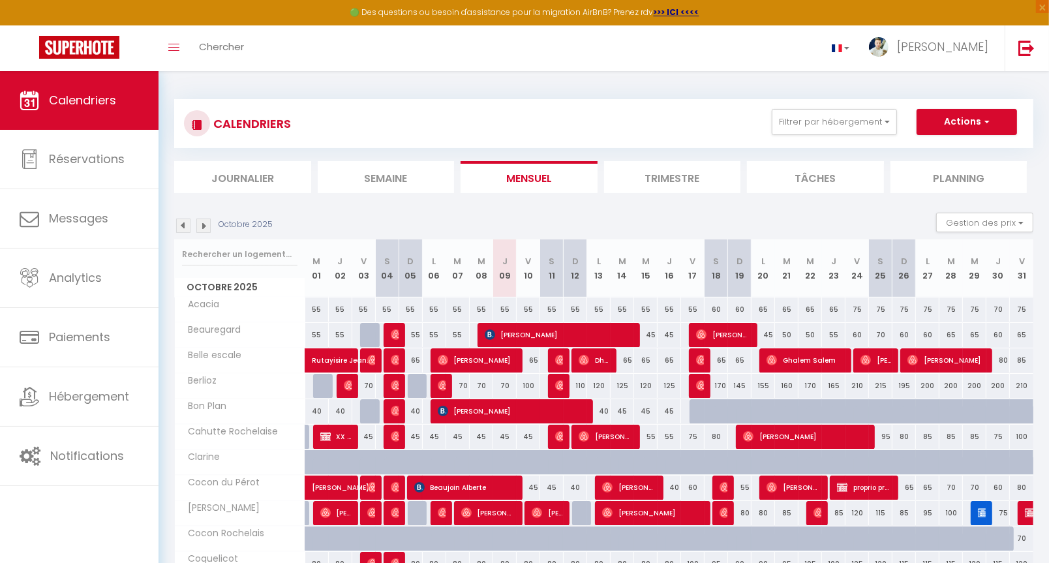
click at [1003, 179] on li "Planning" at bounding box center [958, 177] width 137 height 32
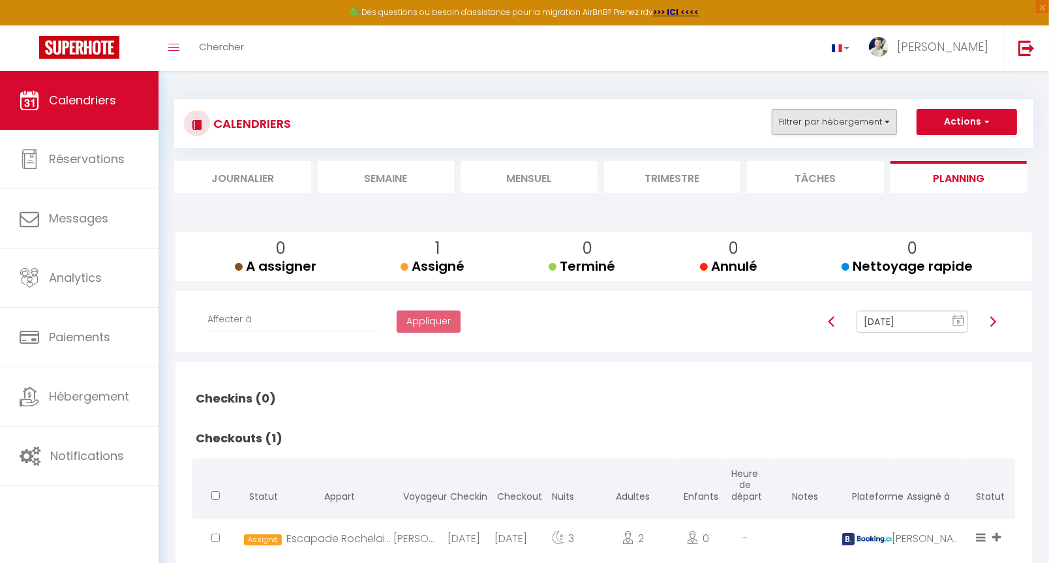
click at [852, 118] on button "Filtrer par hébergement" at bounding box center [833, 122] width 125 height 26
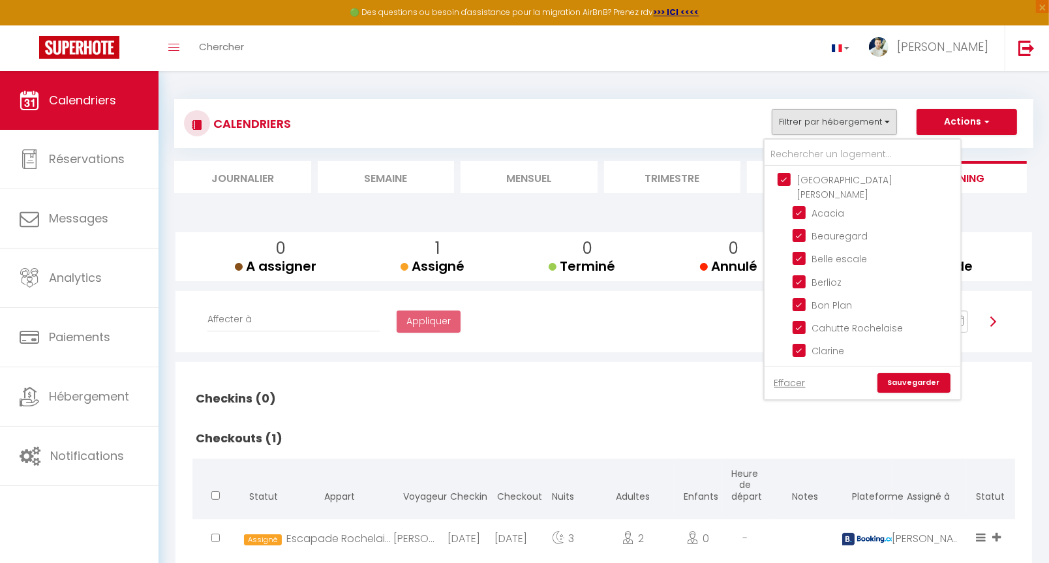
click at [783, 179] on input "[GEOGRAPHIC_DATA][PERSON_NAME]" at bounding box center [875, 179] width 196 height 13
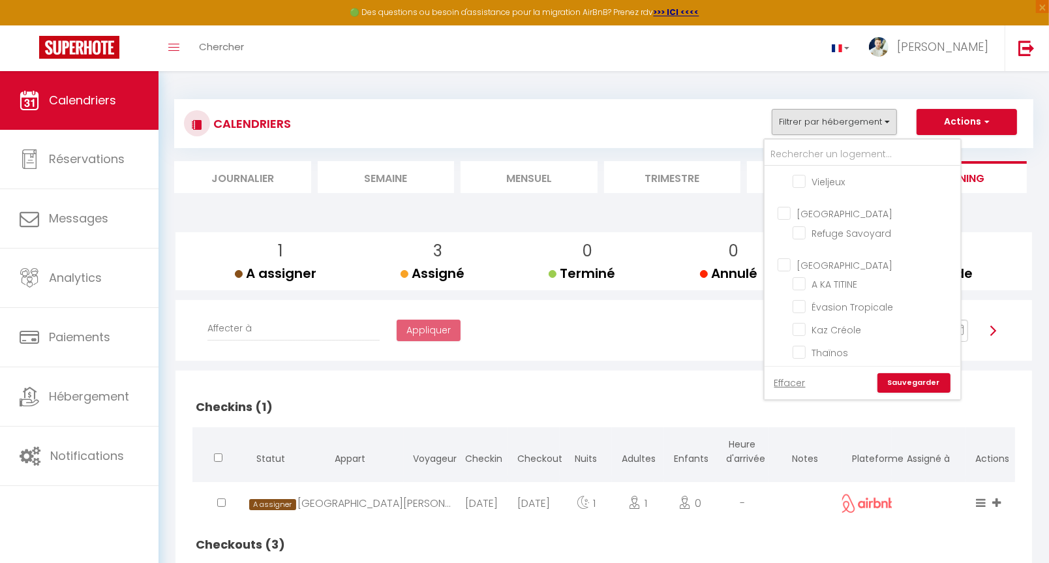
scroll to position [1000, 0]
click at [784, 252] on input "[GEOGRAPHIC_DATA]" at bounding box center [875, 258] width 196 height 13
click at [904, 379] on link "Sauvegarder" at bounding box center [913, 383] width 73 height 20
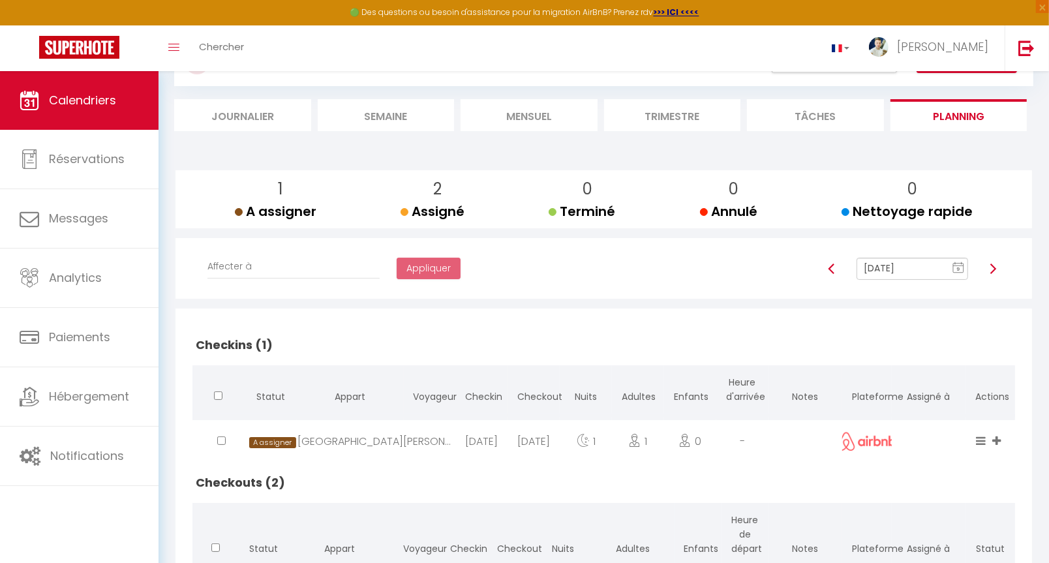
scroll to position [63, 0]
click at [526, 122] on li "Mensuel" at bounding box center [528, 114] width 137 height 32
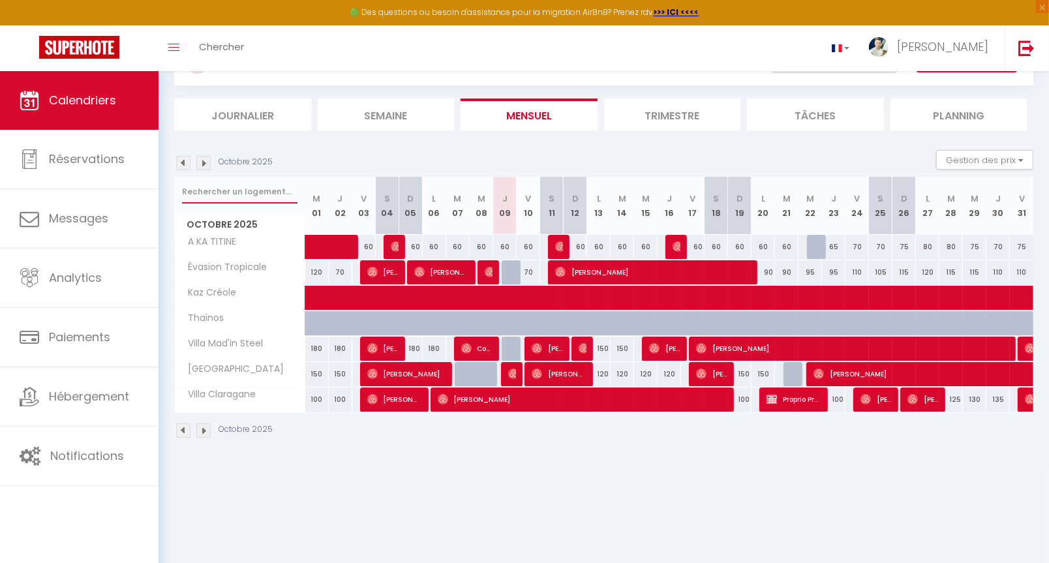
click at [237, 195] on input "text" at bounding box center [239, 191] width 115 height 23
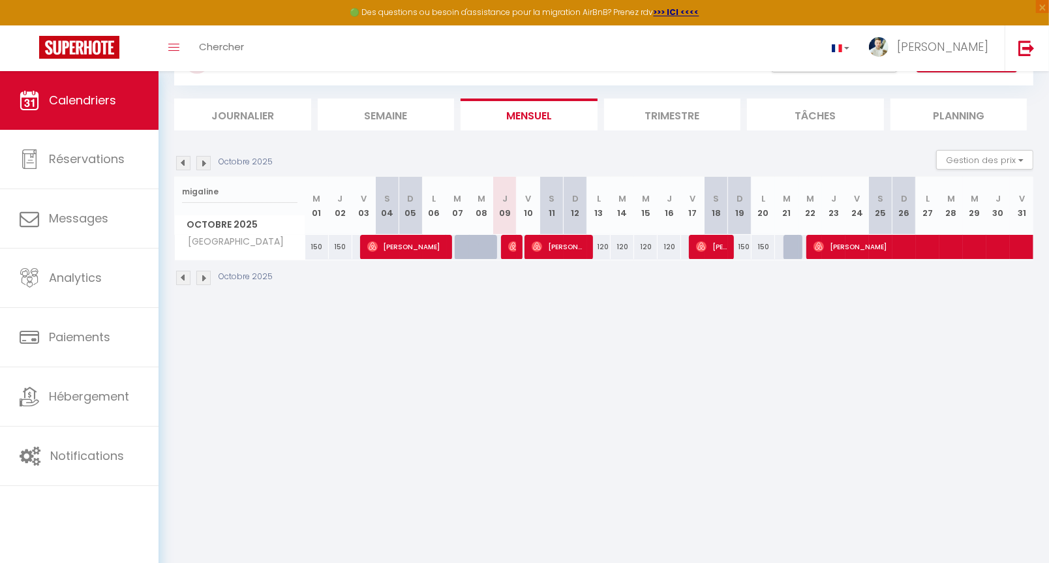
click at [484, 250] on div at bounding box center [489, 254] width 23 height 25
click at [234, 188] on input "migaline" at bounding box center [239, 191] width 115 height 23
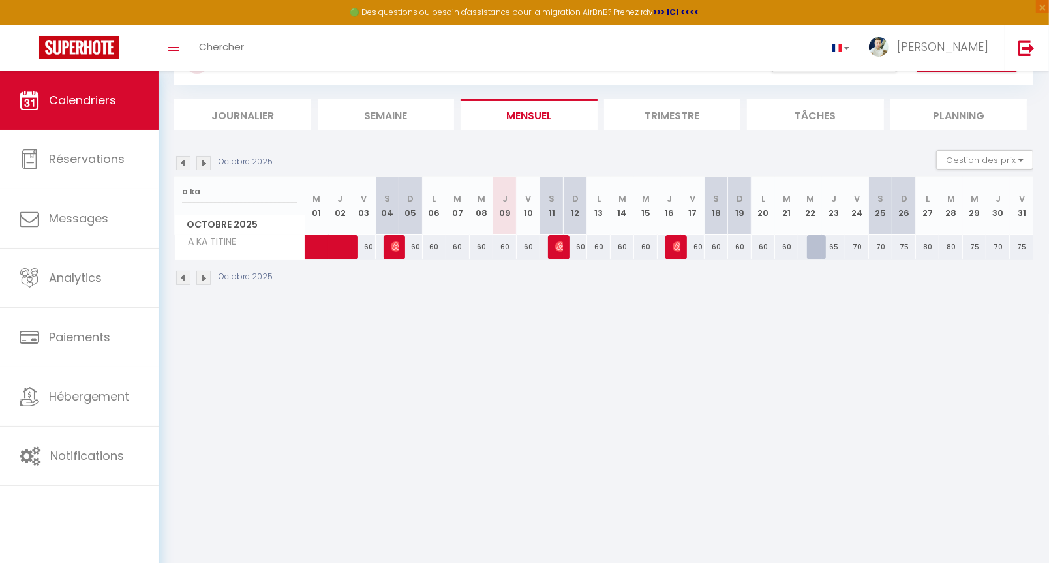
click at [502, 242] on div "60" at bounding box center [504, 247] width 23 height 24
click at [507, 242] on div "60" at bounding box center [504, 247] width 23 height 24
click at [213, 190] on input "a ka" at bounding box center [239, 191] width 115 height 23
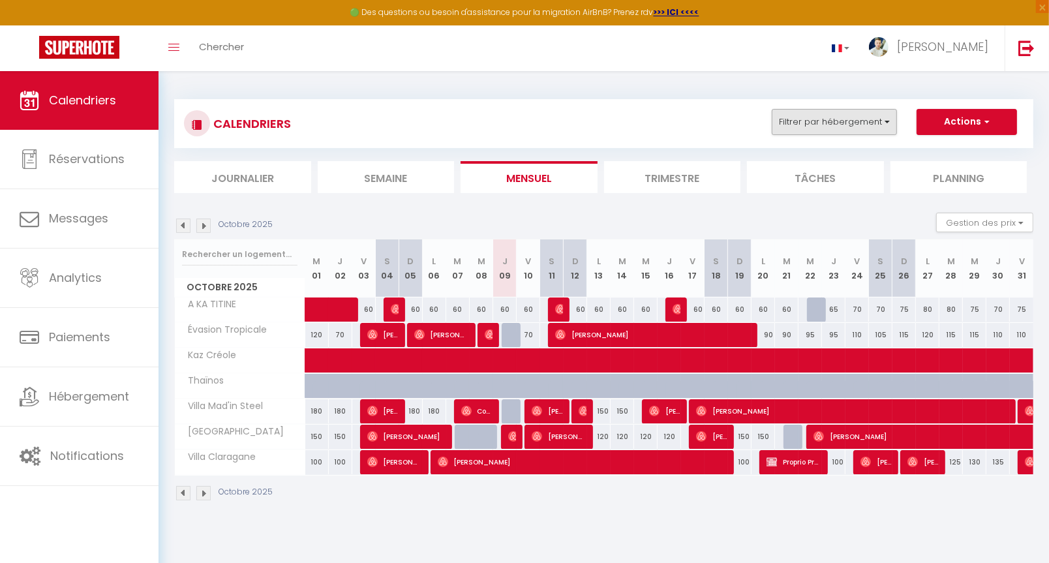
click at [827, 121] on button "Filtrer par hébergement" at bounding box center [833, 122] width 125 height 26
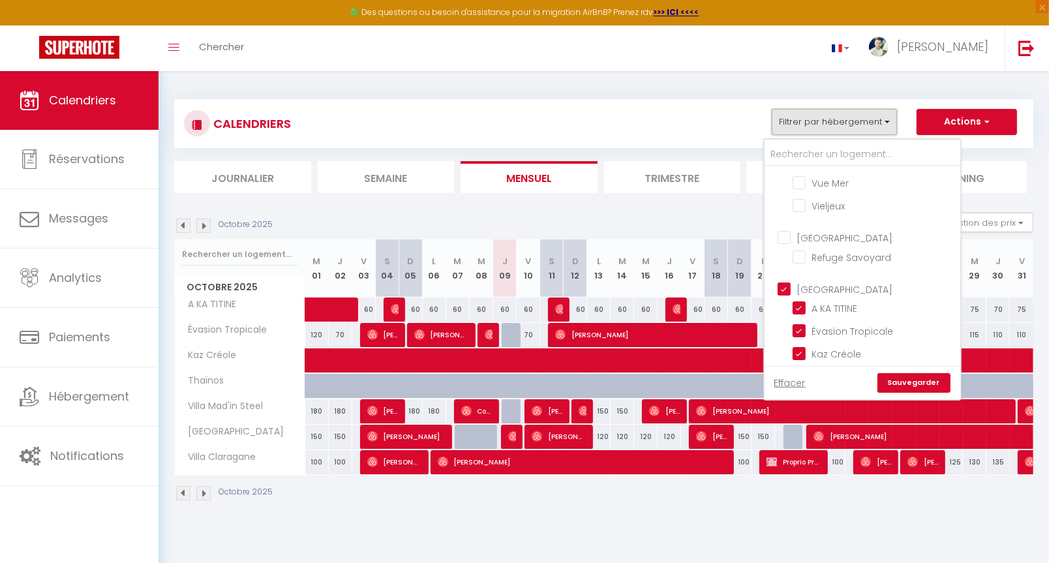
scroll to position [996, 0]
click at [783, 256] on input "[GEOGRAPHIC_DATA]" at bounding box center [875, 262] width 196 height 13
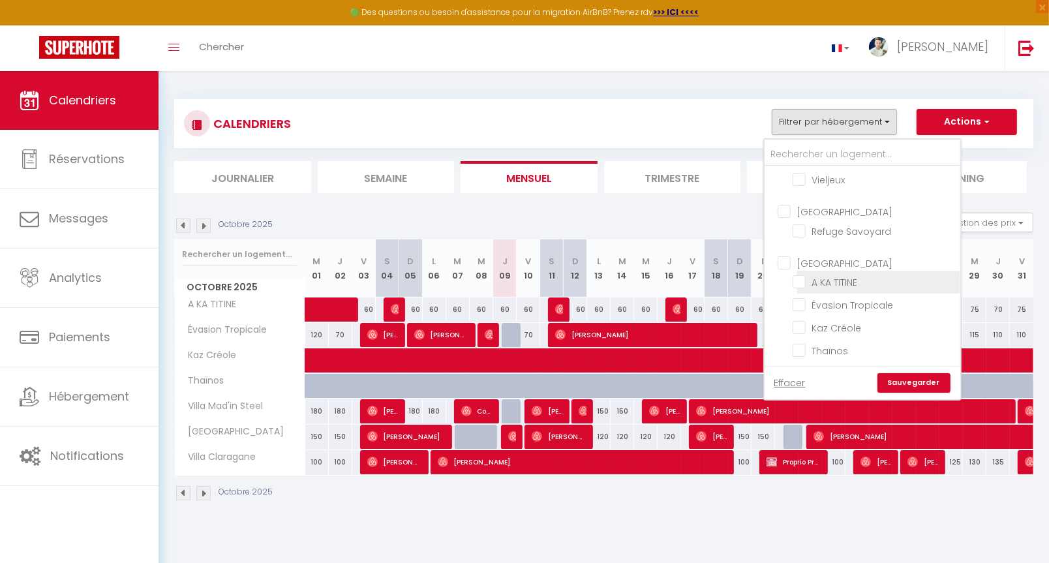
click at [820, 275] on input "A KA TITINE" at bounding box center [873, 281] width 163 height 13
click at [922, 387] on link "Sauvegarder" at bounding box center [913, 383] width 73 height 20
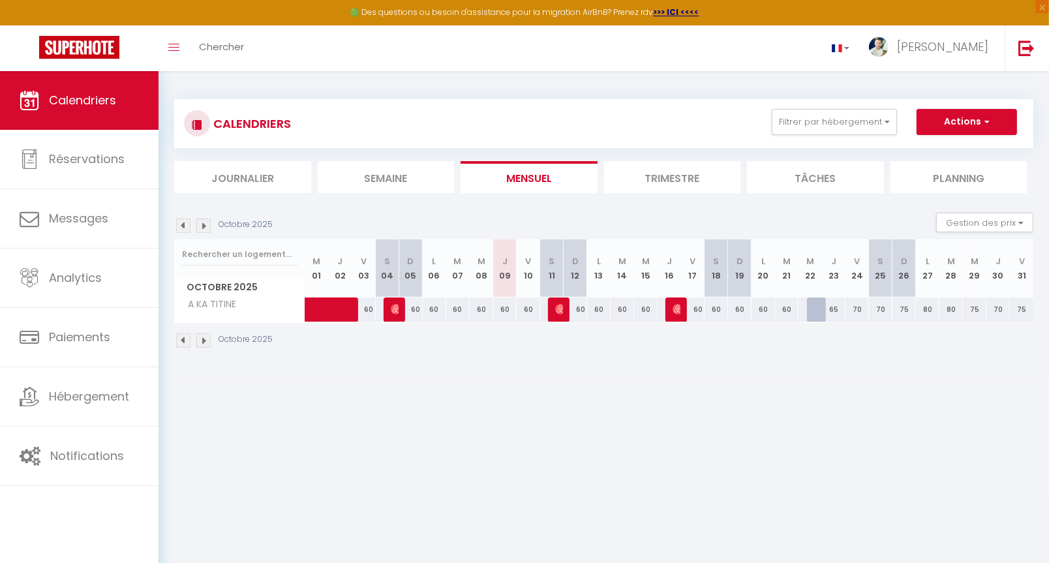
click at [506, 302] on div "60" at bounding box center [504, 309] width 23 height 24
click at [500, 303] on div "60" at bounding box center [504, 309] width 23 height 24
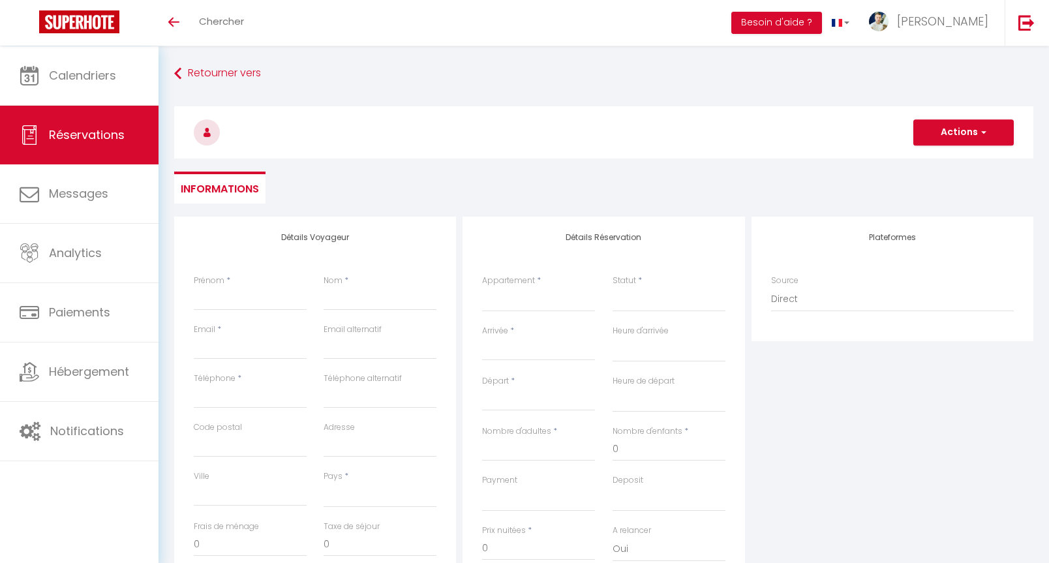
select select
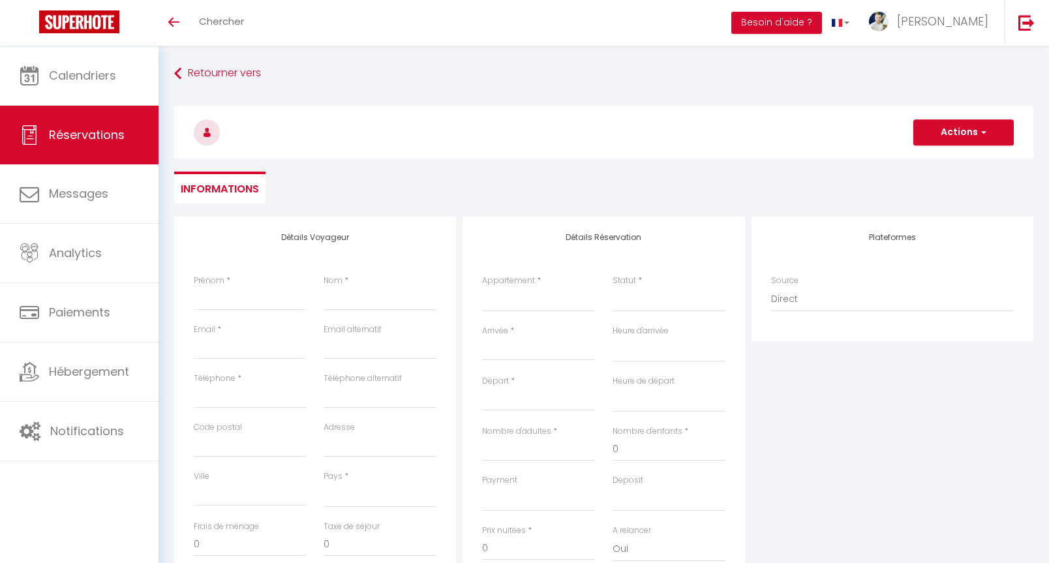
select select
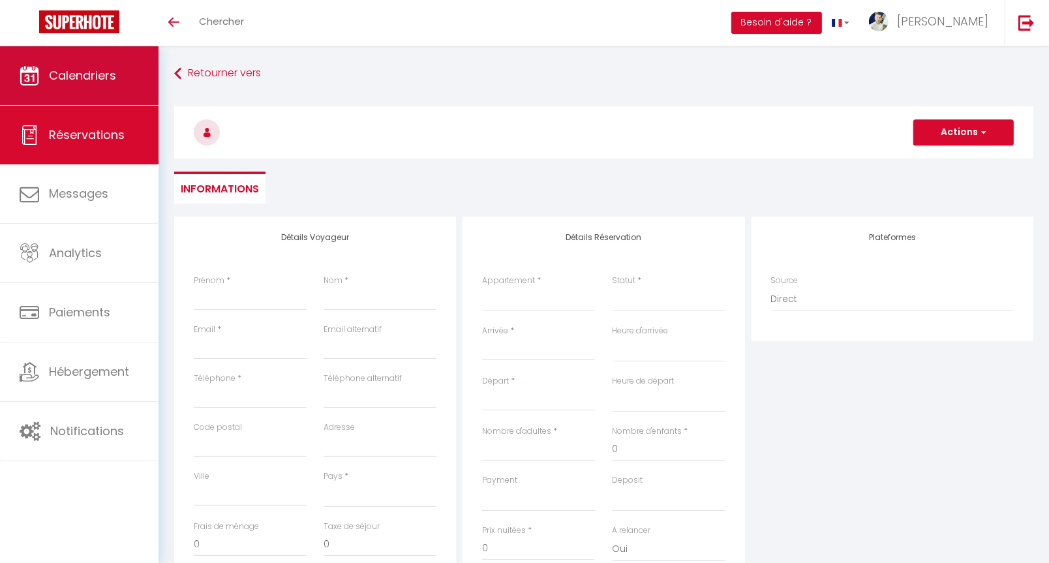
click at [112, 75] on span "Calendriers" at bounding box center [82, 75] width 67 height 16
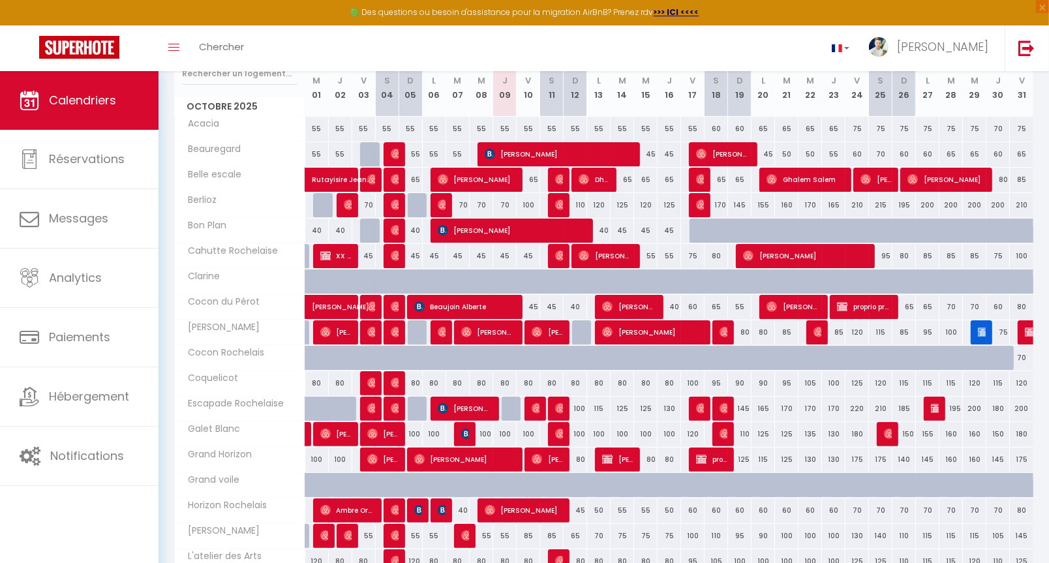
scroll to position [184, 0]
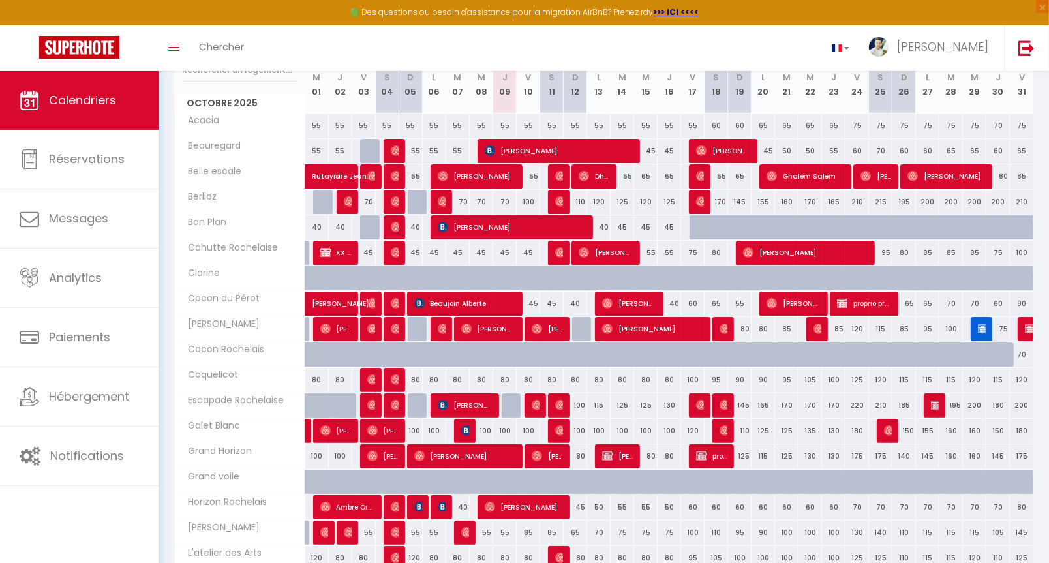
click at [603, 299] on img at bounding box center [607, 303] width 10 height 10
select select "OK"
select select "0"
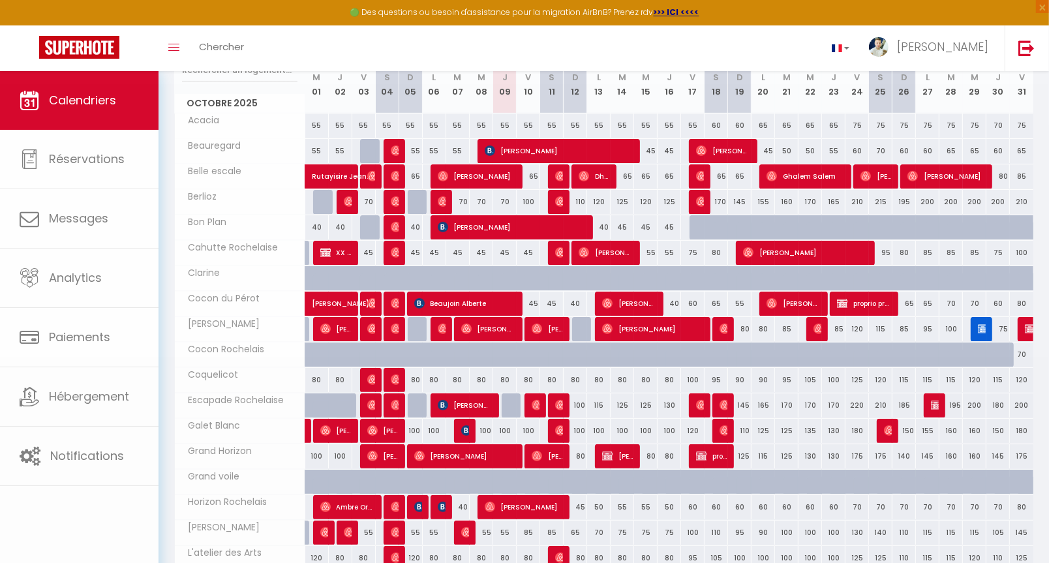
select select "1"
select select
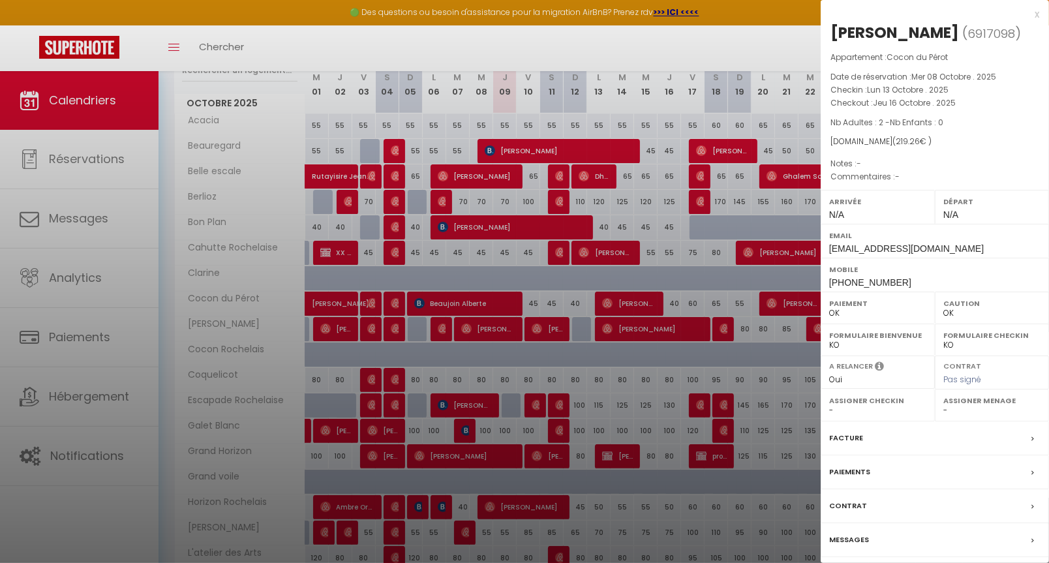
click at [569, 309] on div at bounding box center [524, 281] width 1049 height 563
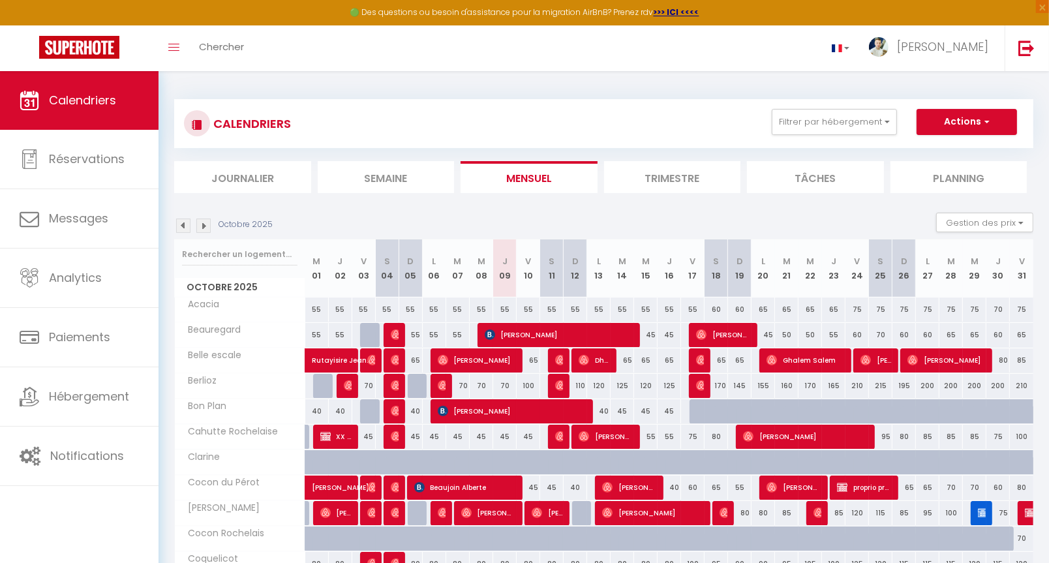
scroll to position [0, 0]
click at [200, 228] on img at bounding box center [203, 225] width 14 height 14
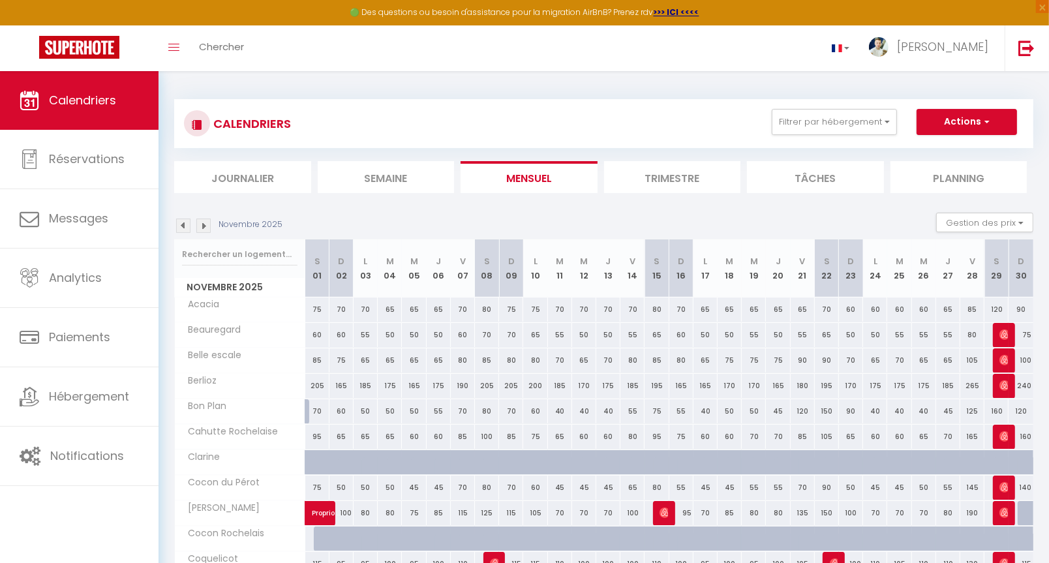
click at [201, 223] on img at bounding box center [203, 225] width 14 height 14
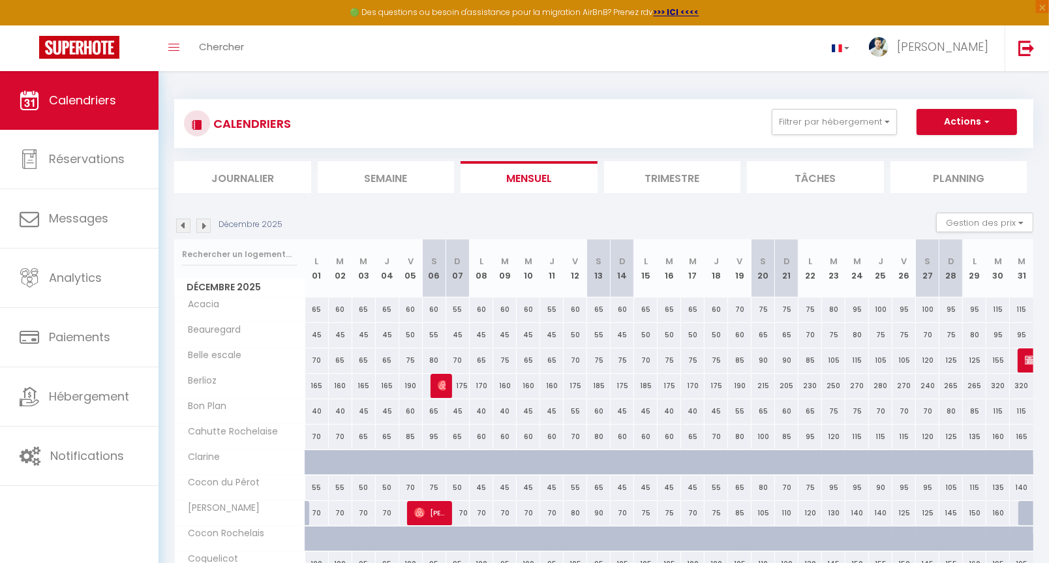
scroll to position [41, 0]
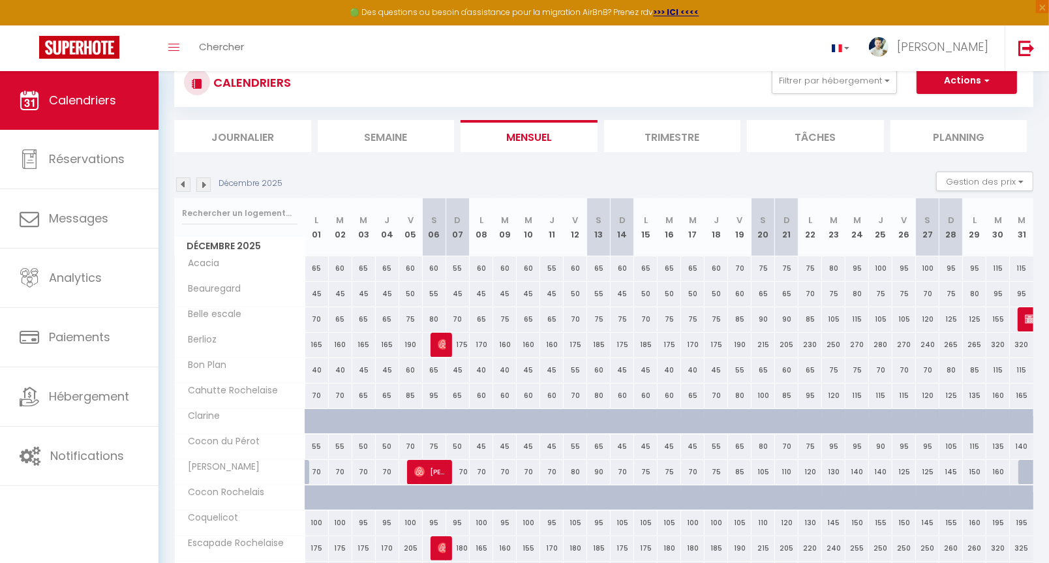
click at [588, 103] on div "CALENDRIERS Filtrer par hébergement La Rochelle Acacia Beauregard Belle escale …" at bounding box center [603, 82] width 859 height 49
click at [256, 201] on input "text" at bounding box center [239, 212] width 115 height 23
click at [182, 187] on img at bounding box center [183, 184] width 14 height 14
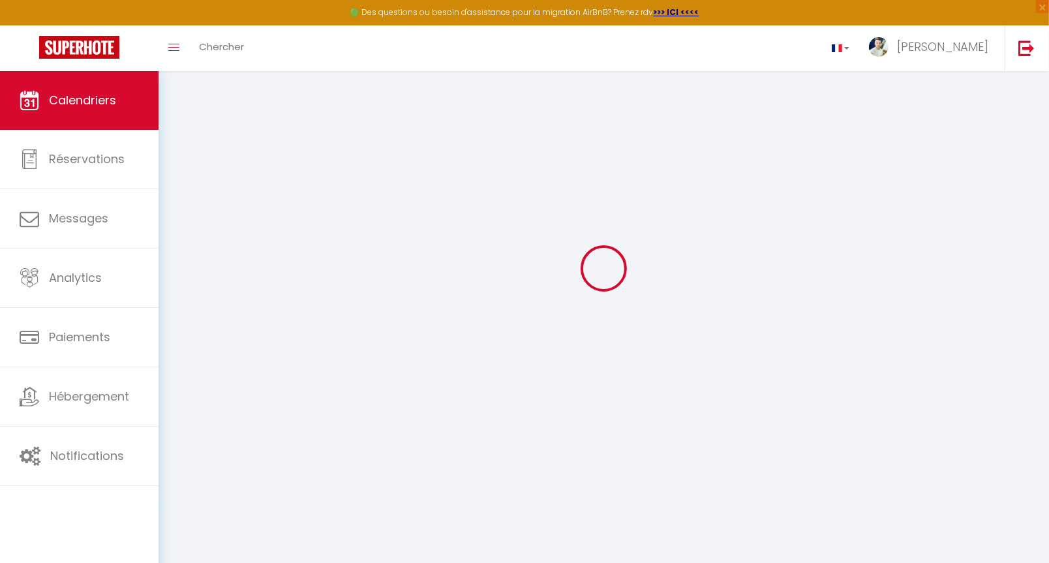
click at [182, 187] on div at bounding box center [603, 268] width 859 height 445
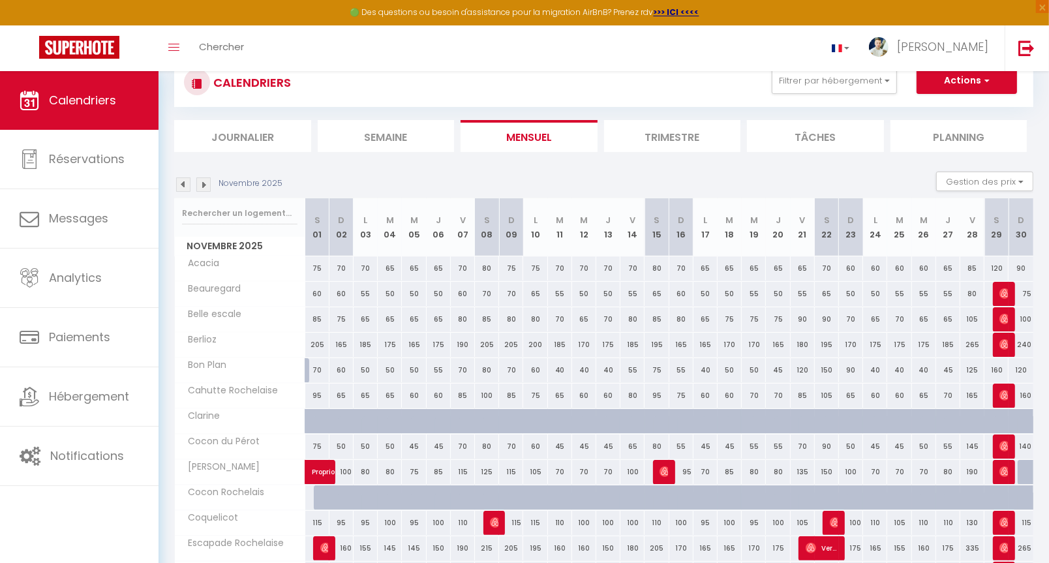
click at [182, 187] on img at bounding box center [183, 184] width 14 height 14
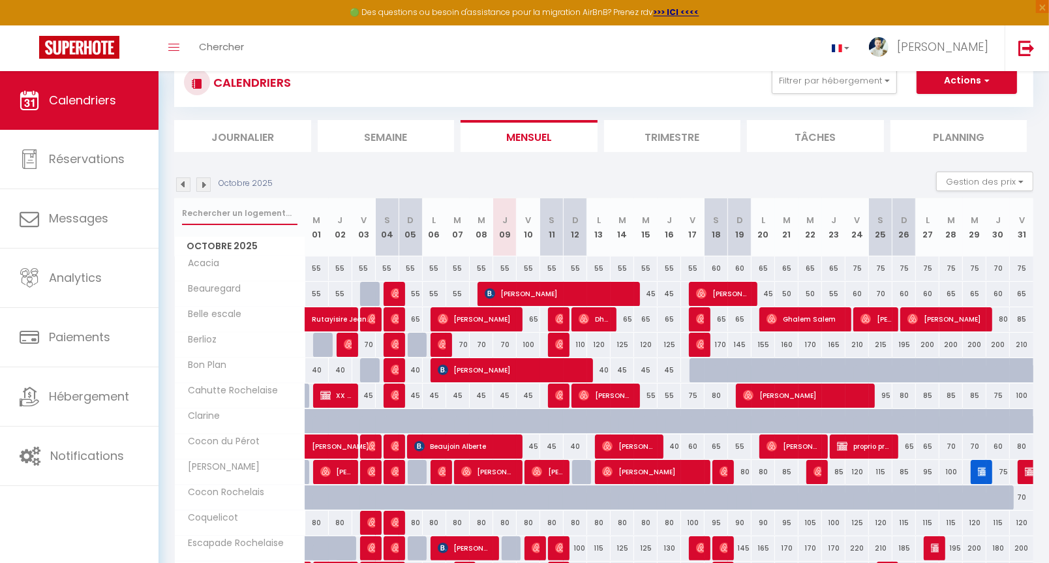
click at [223, 213] on input "text" at bounding box center [239, 212] width 115 height 23
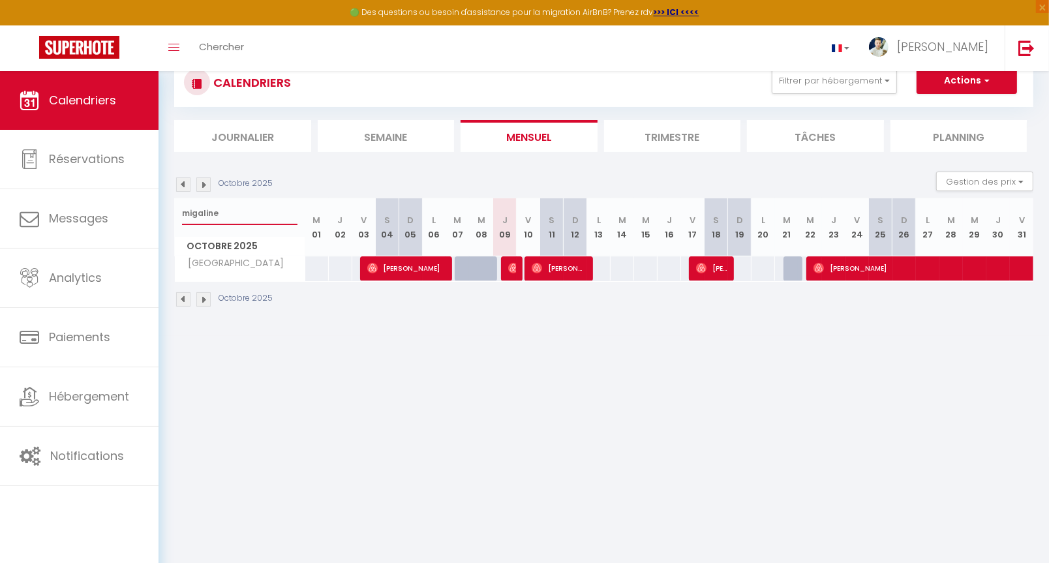
click at [245, 211] on input "migaline" at bounding box center [239, 212] width 115 height 23
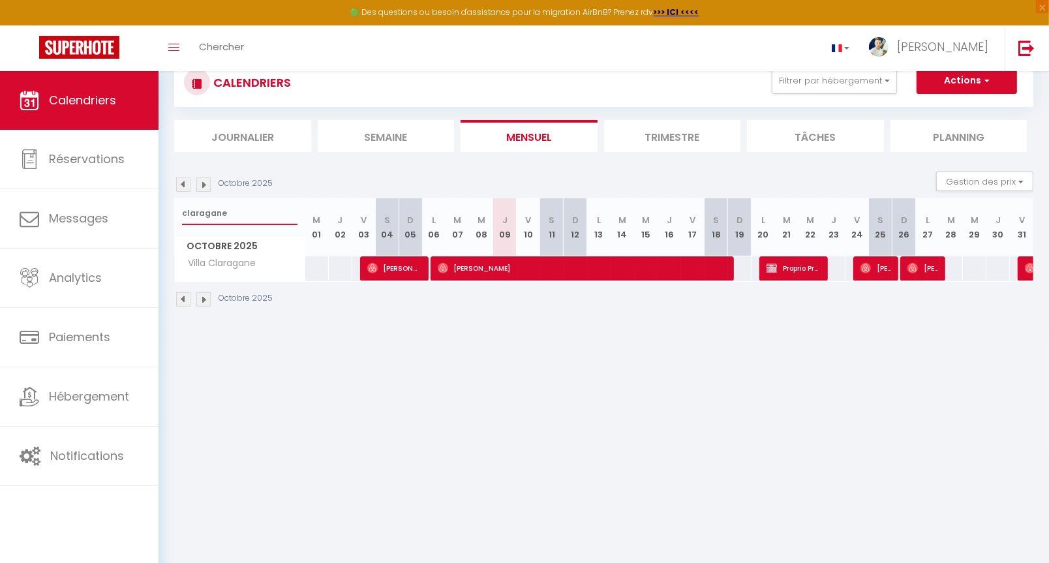
type input "caravane"
drag, startPoint x: 245, startPoint y: 211, endPoint x: 485, endPoint y: 270, distance: 247.2
click at [485, 270] on span "Pauline Faustmann" at bounding box center [583, 268] width 290 height 25
select select "40808"
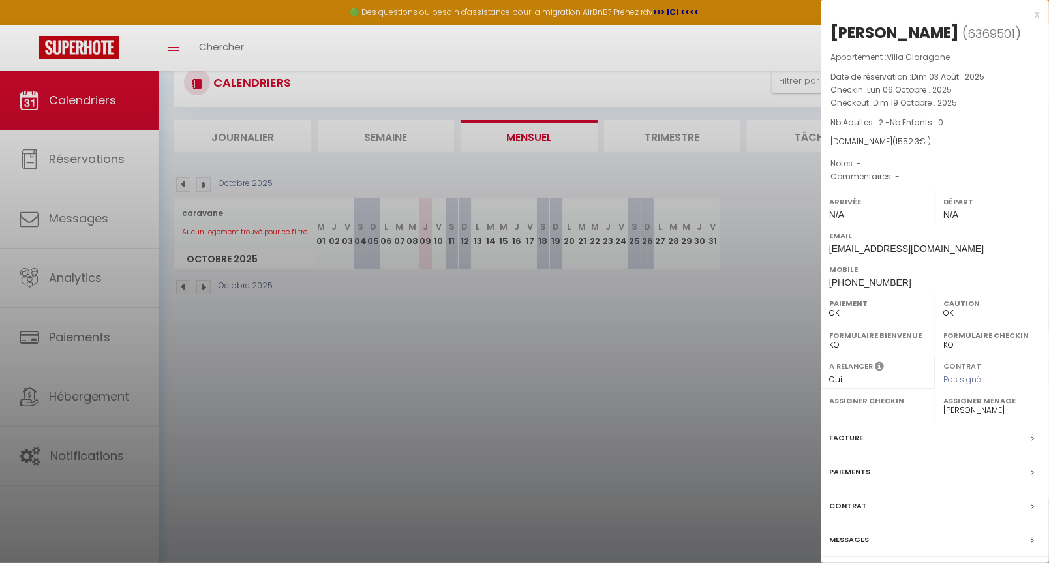
click at [477, 381] on div at bounding box center [524, 281] width 1049 height 563
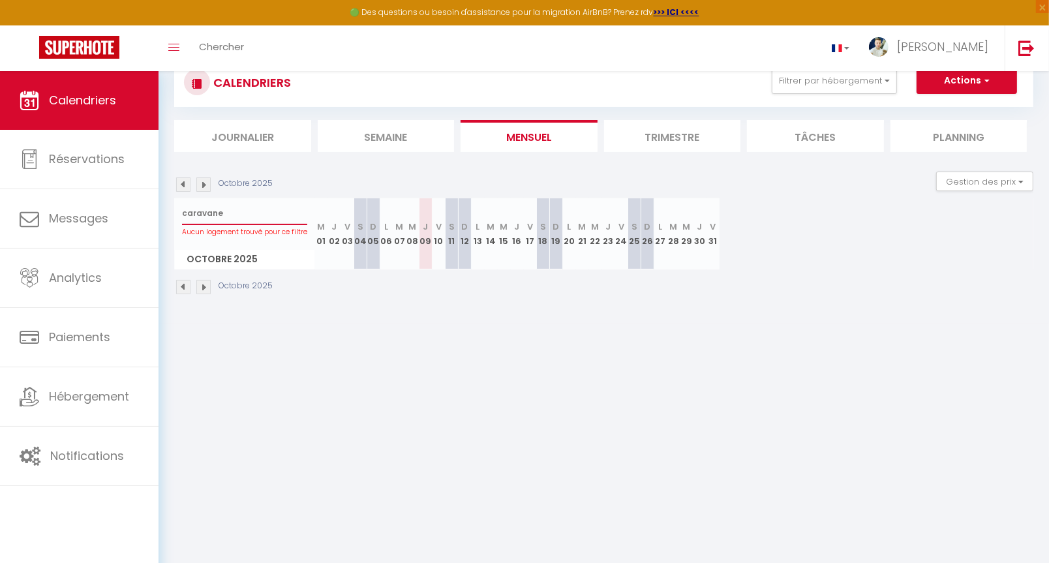
click at [268, 207] on input "caravane" at bounding box center [244, 212] width 125 height 23
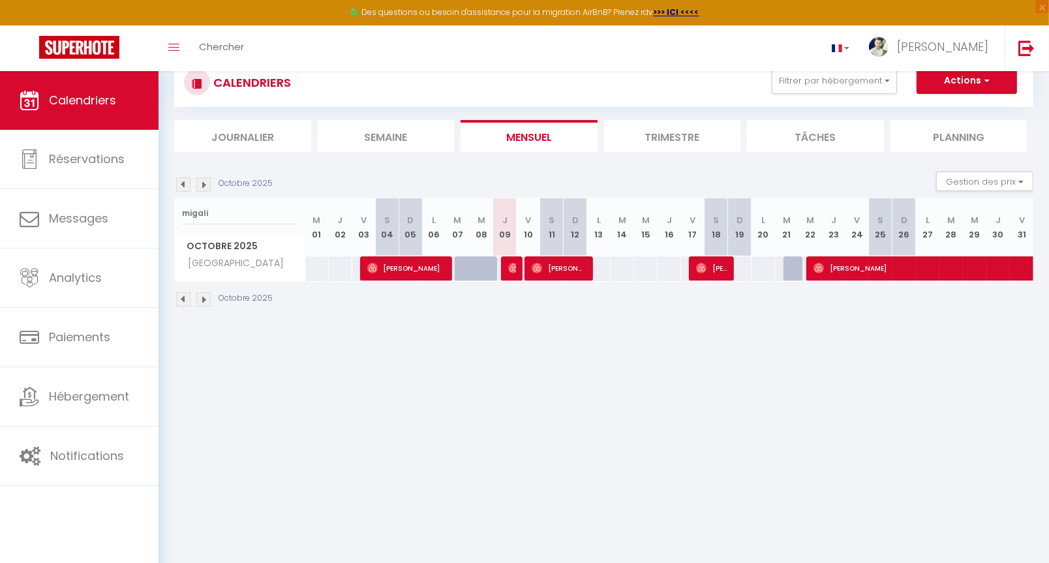
click at [642, 372] on body "🟢 Des questions ou besoin d'assistance pour la migration AirBnB? Prenez rdv >>>…" at bounding box center [524, 311] width 1049 height 563
click at [239, 209] on input "migali" at bounding box center [239, 212] width 115 height 23
type input "m"
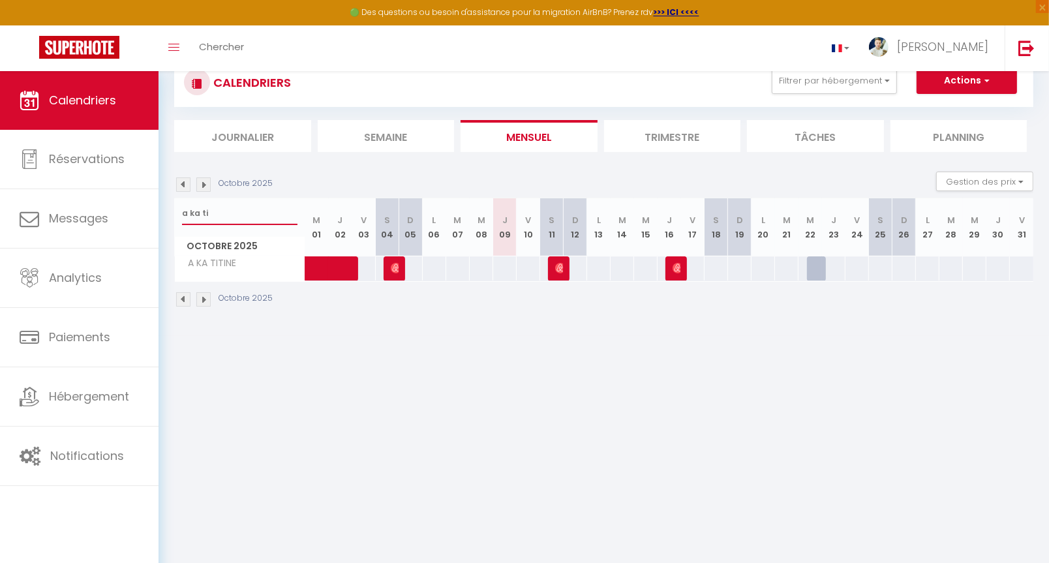
type input "a ka ti"
click at [505, 259] on div "60" at bounding box center [504, 268] width 24 height 24
click at [691, 102] on div "CALENDRIERS Filtrer par hébergement La Rochelle Acacia Beauregard Belle escale …" at bounding box center [603, 82] width 859 height 49
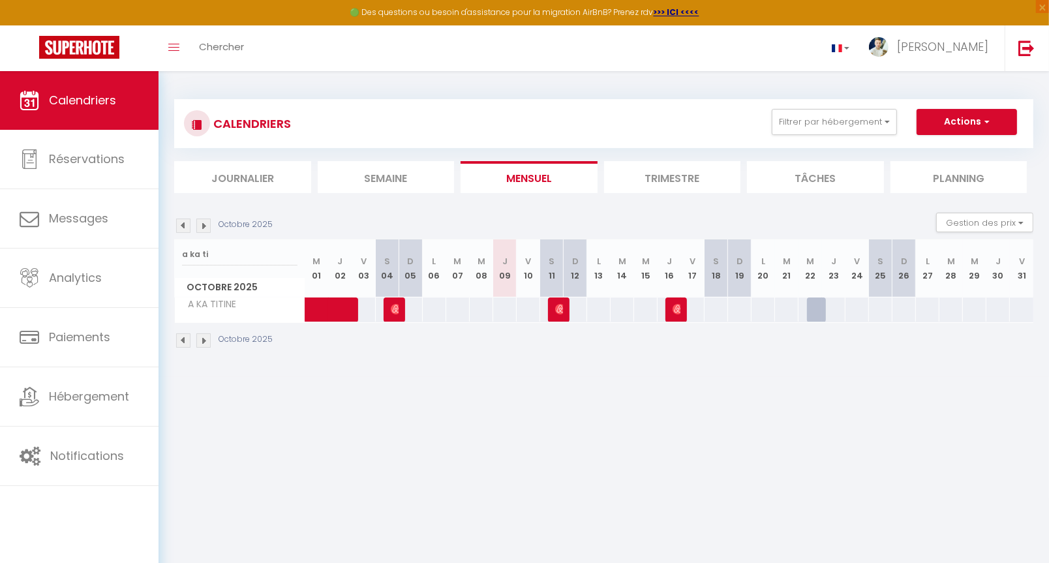
scroll to position [0, 0]
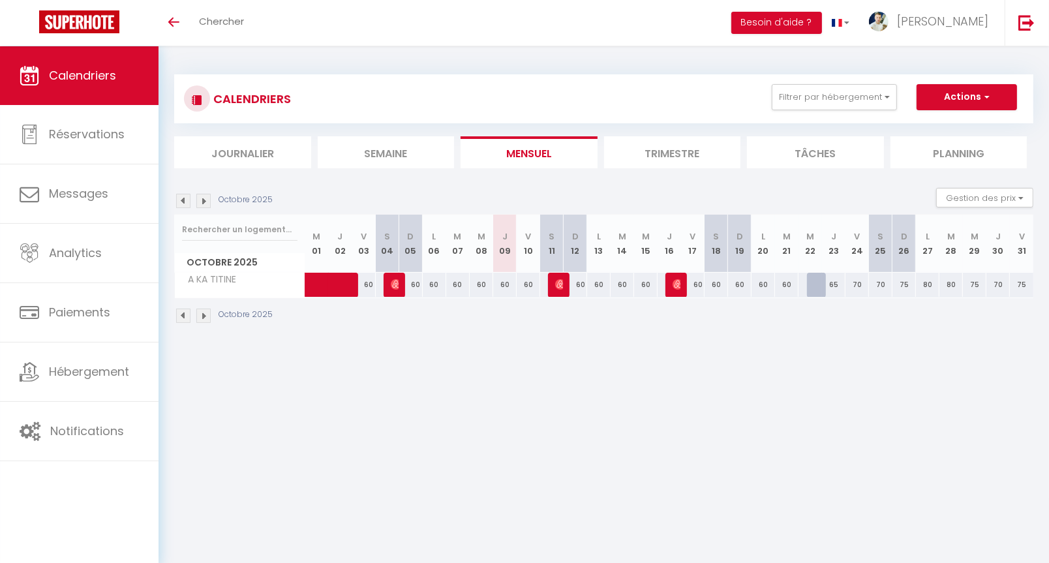
click at [506, 283] on div "60" at bounding box center [504, 285] width 23 height 24
type input "60"
type input "Jeu 09 Octobre 2025"
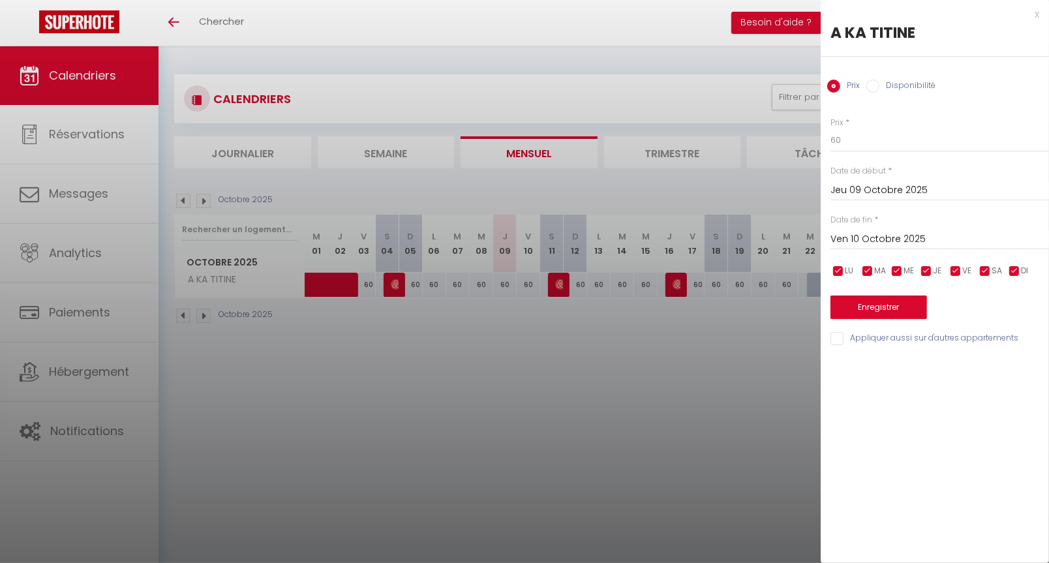
click at [877, 234] on input "Ven 10 Octobre 2025" at bounding box center [939, 239] width 218 height 17
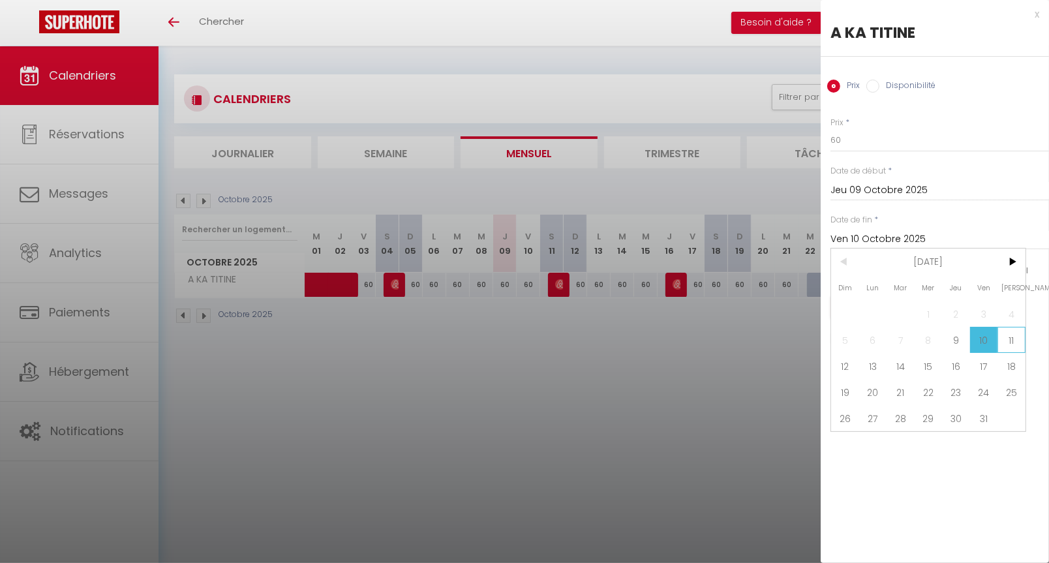
click at [1014, 342] on span "11" at bounding box center [1011, 340] width 28 height 26
type input "[PERSON_NAME] 11 Octobre 2025"
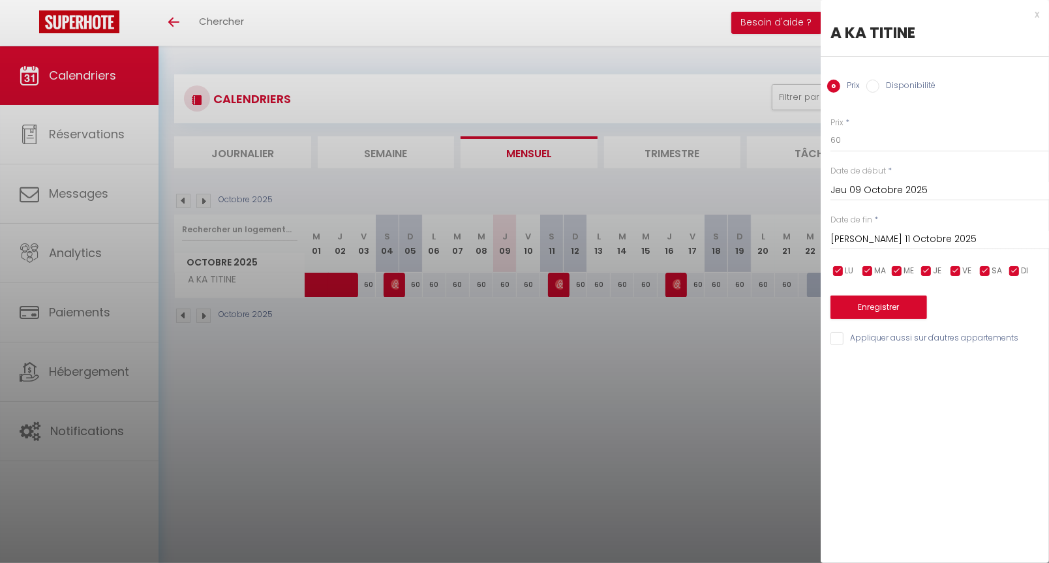
click at [910, 90] on label "Disponibilité" at bounding box center [907, 87] width 56 height 14
click at [879, 90] on input "Disponibilité" at bounding box center [872, 86] width 13 height 13
radio input "true"
radio input "false"
select select "0"
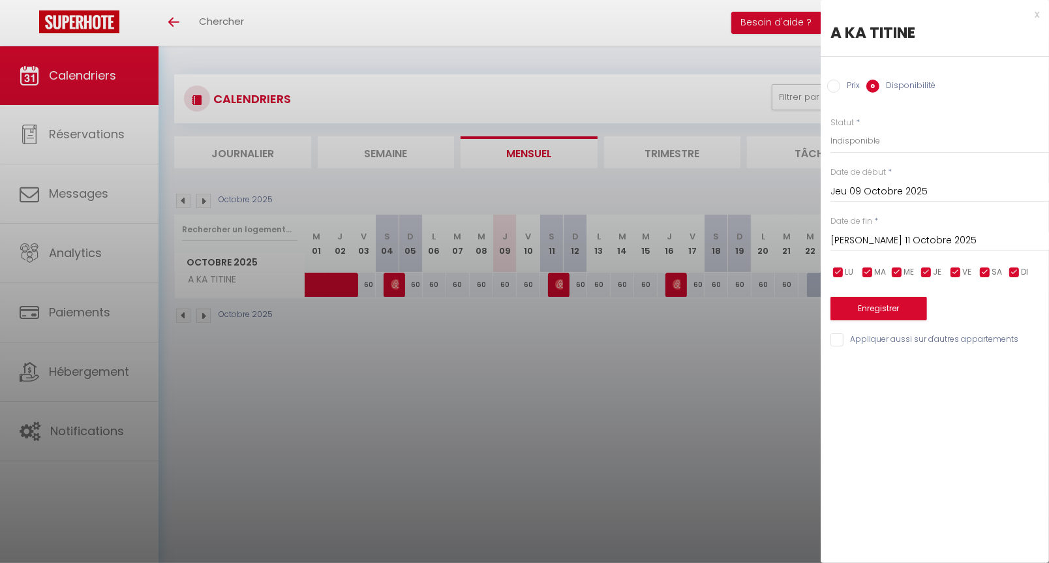
click at [871, 288] on div "Enregistrer" at bounding box center [939, 300] width 218 height 40
click at [871, 292] on div "Enregistrer" at bounding box center [939, 300] width 218 height 40
click at [868, 307] on button "Enregistrer" at bounding box center [878, 308] width 97 height 23
